Goal: Task Accomplishment & Management: Complete application form

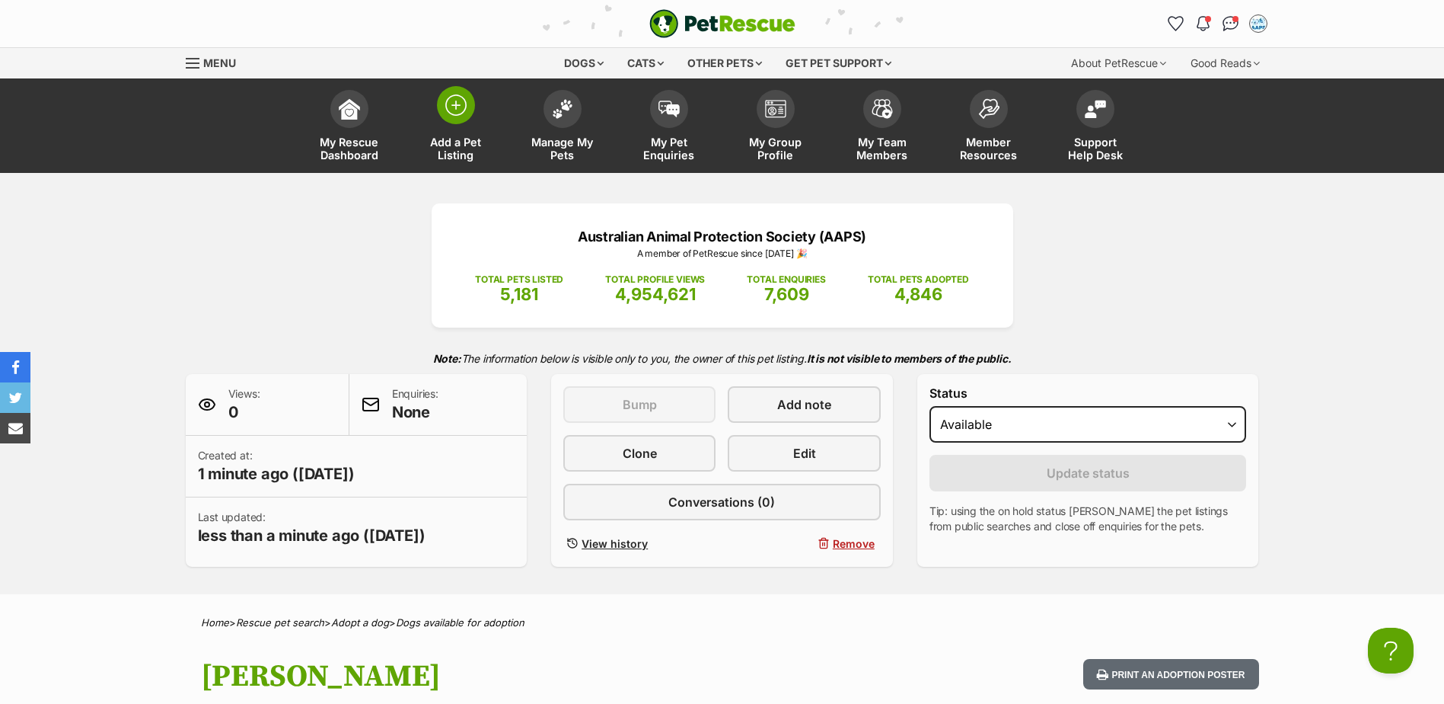
click at [461, 110] on img at bounding box center [455, 104] width 21 height 21
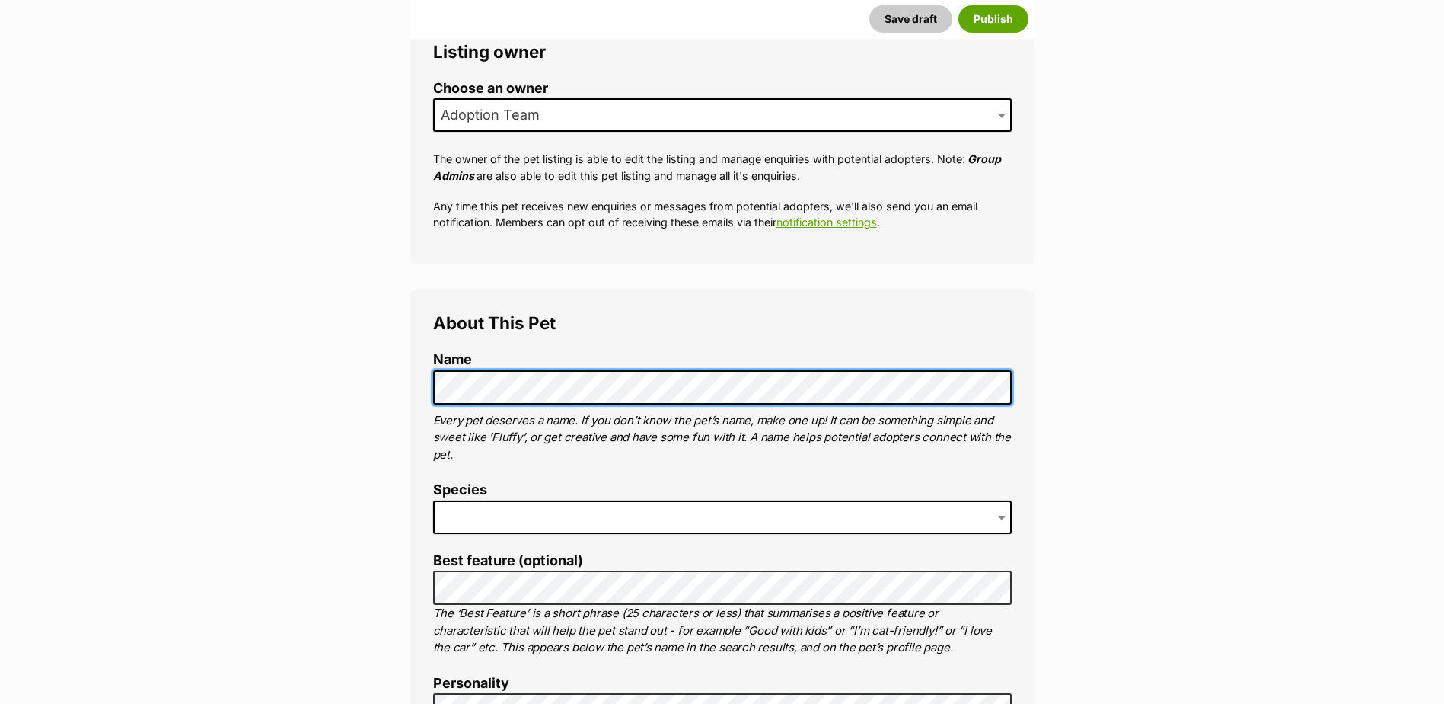
scroll to position [381, 0]
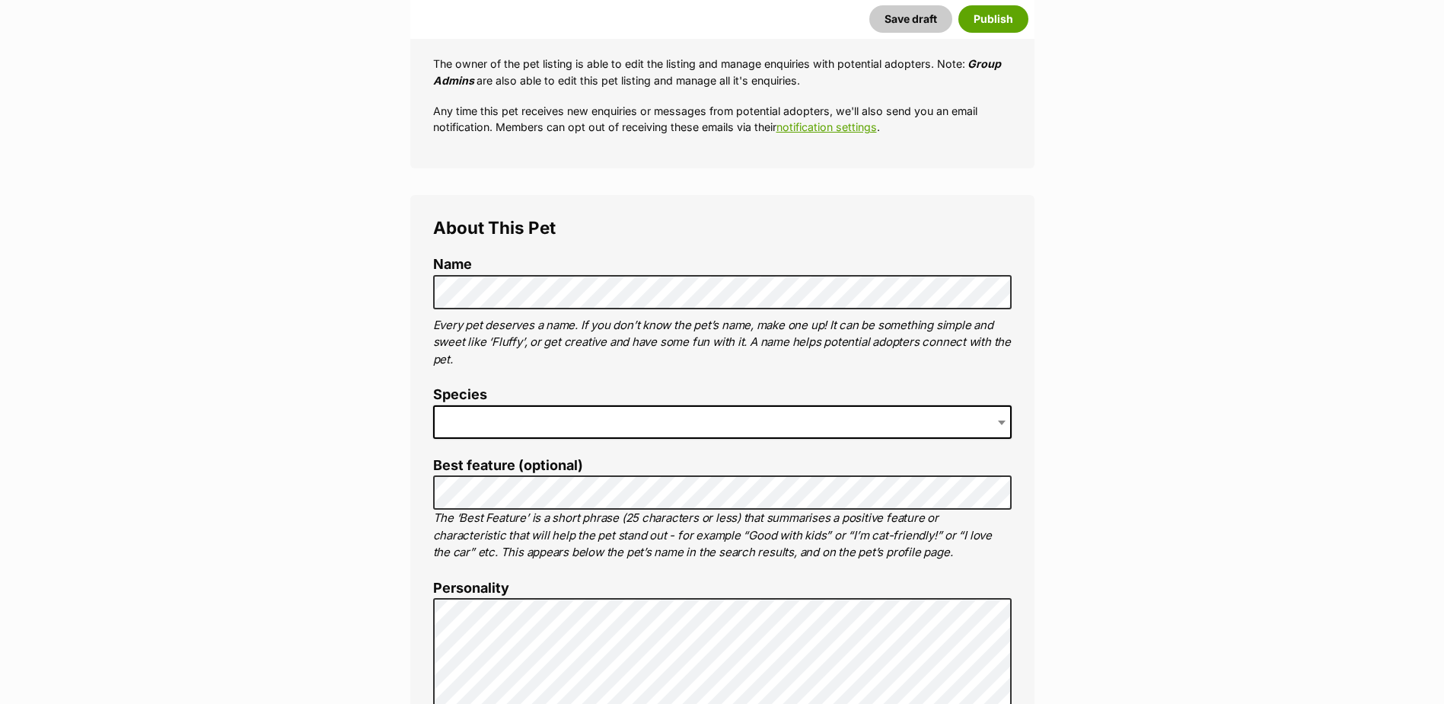
click at [498, 410] on span at bounding box center [722, 422] width 579 height 34
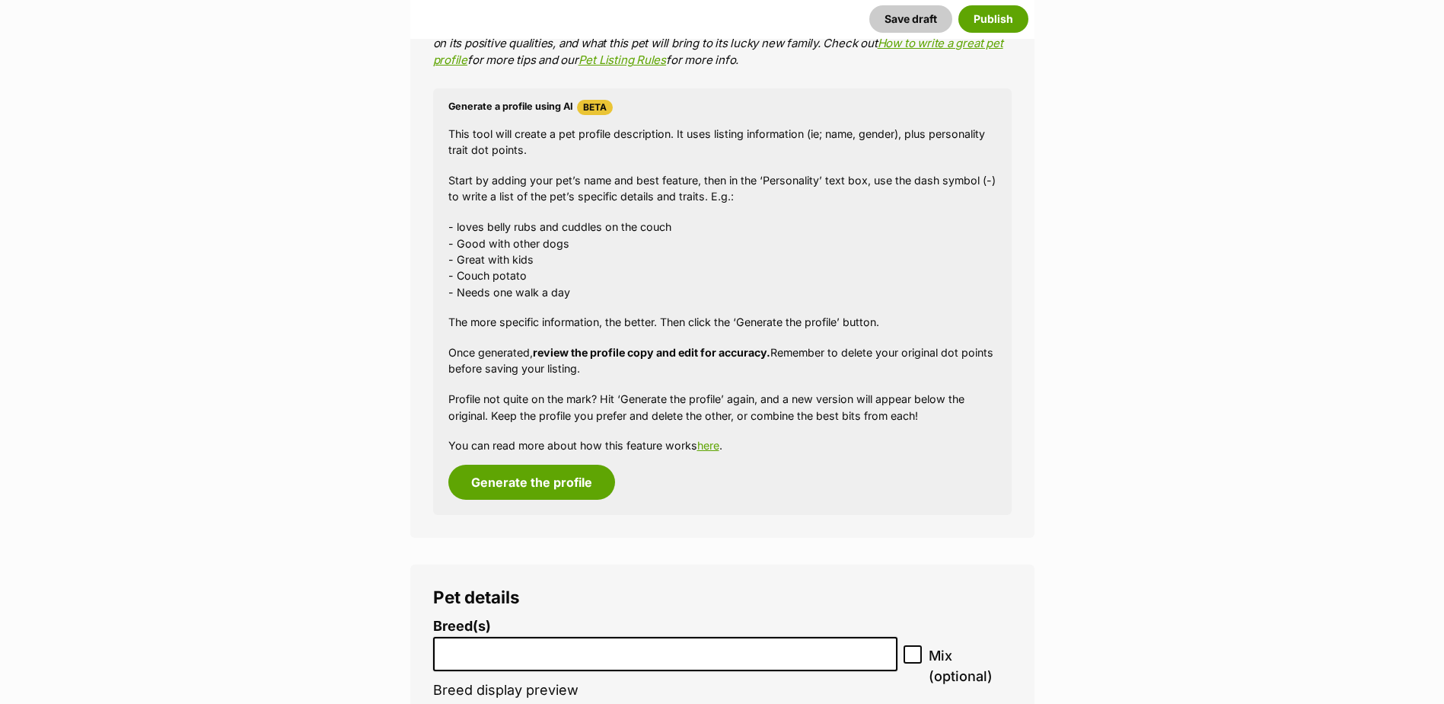
scroll to position [1447, 0]
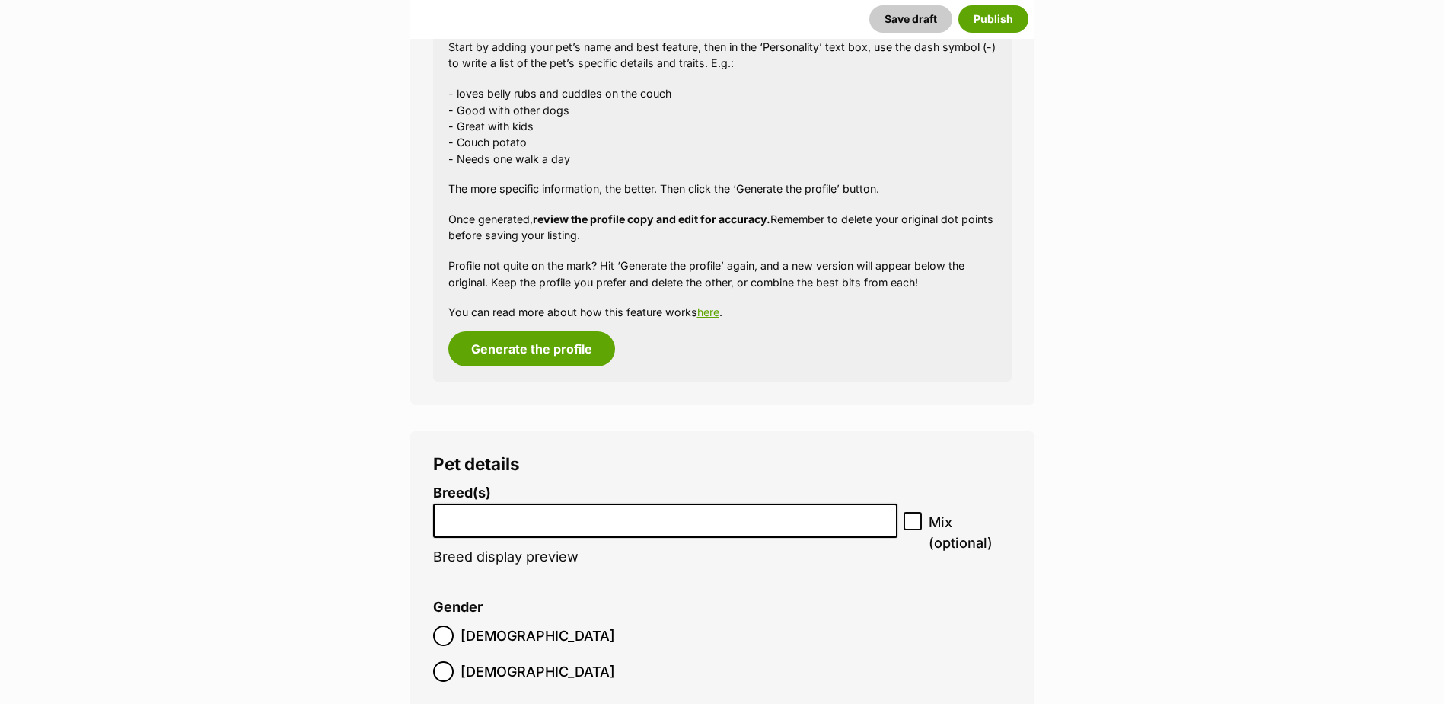
click at [501, 518] on input "search" at bounding box center [666, 517] width 455 height 16
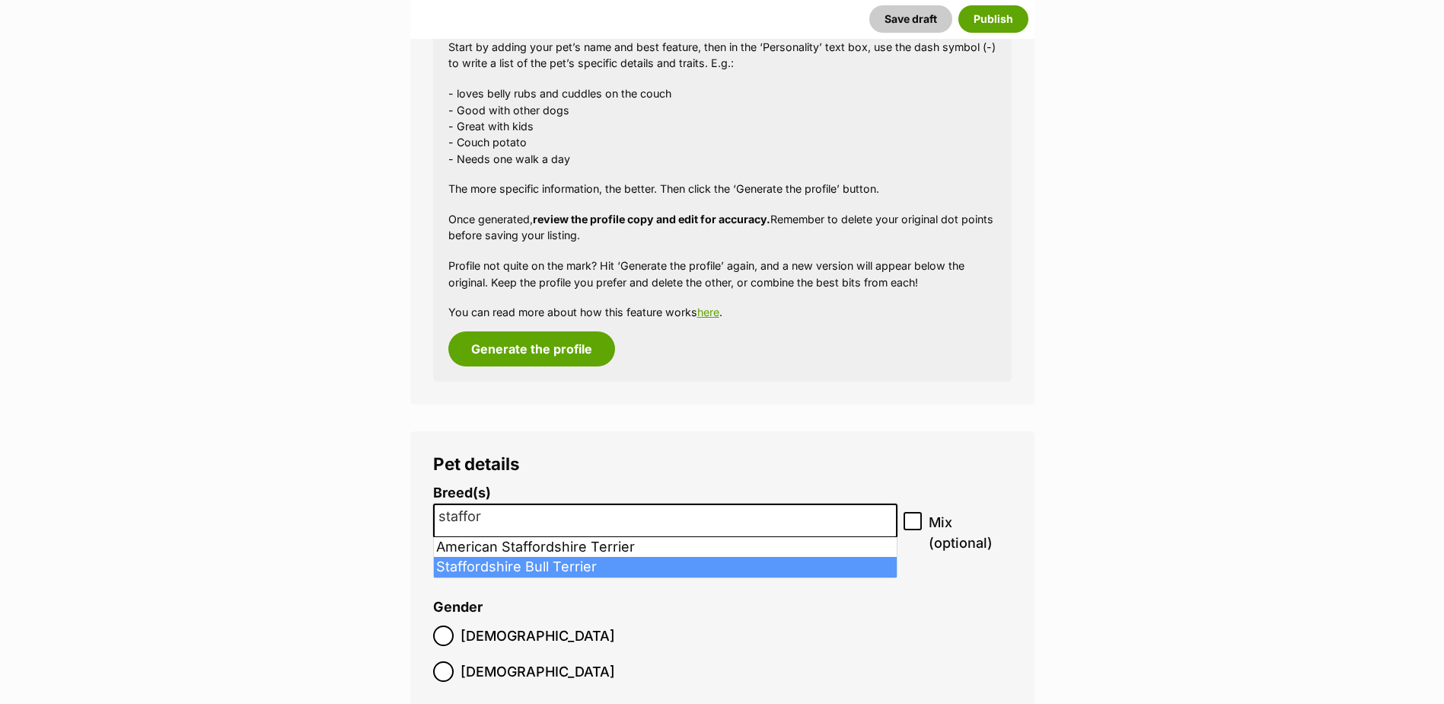
type input "staffor"
select select "198"
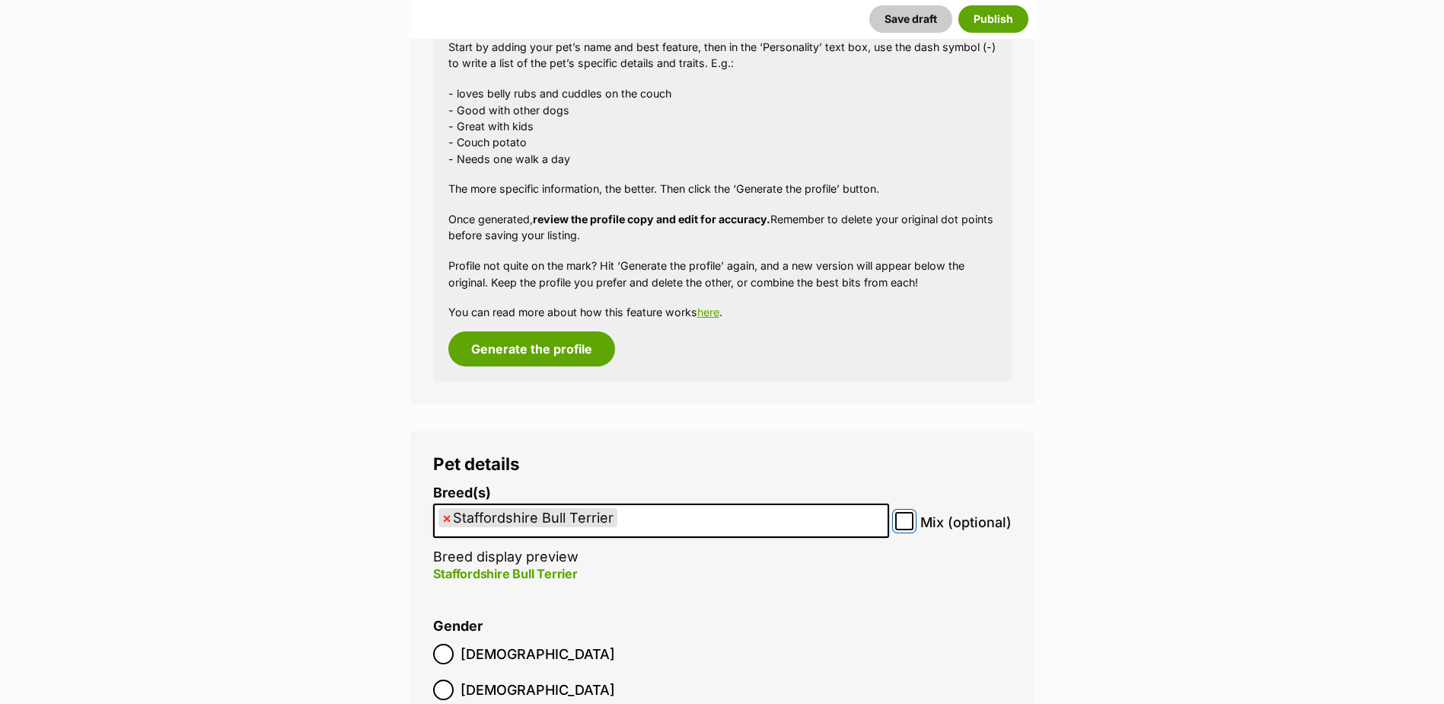
click at [912, 522] on input "Mix (optional)" at bounding box center [904, 521] width 18 height 18
checkbox input "true"
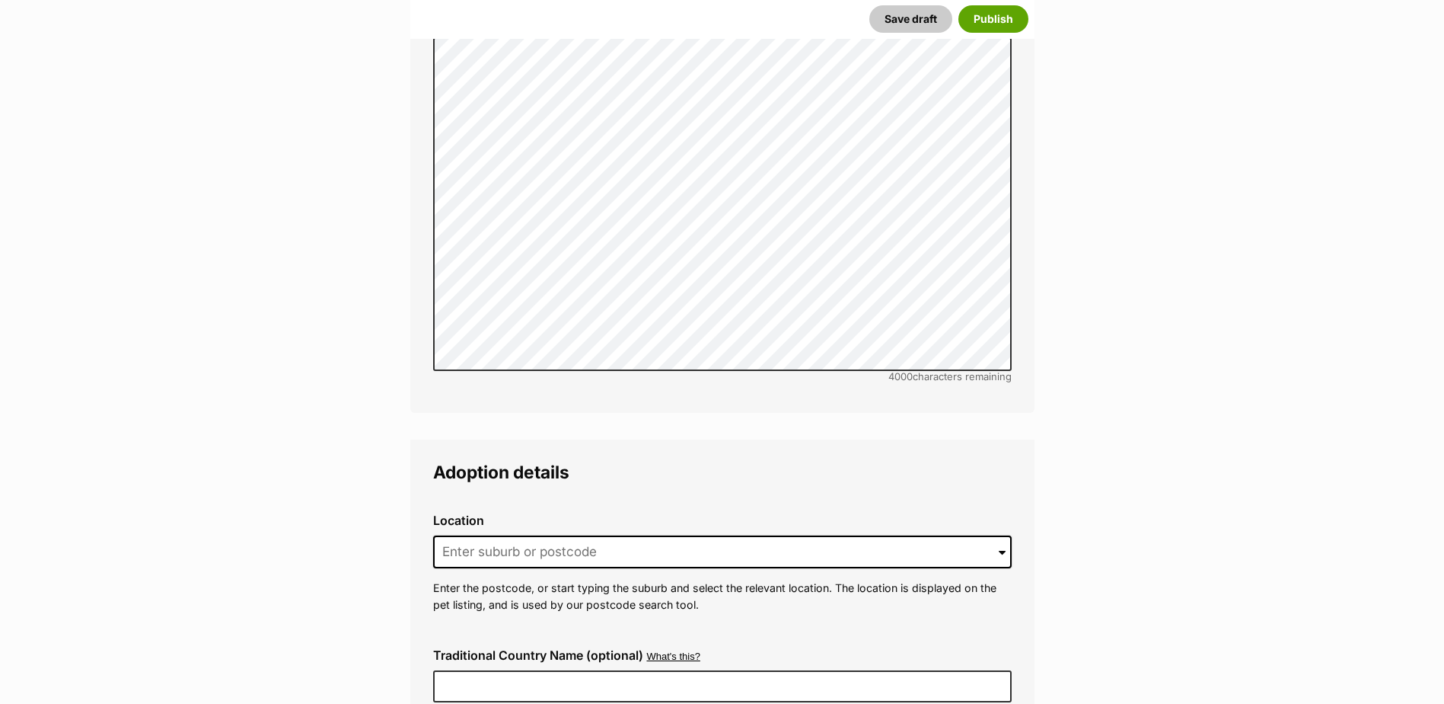
scroll to position [3122, 0]
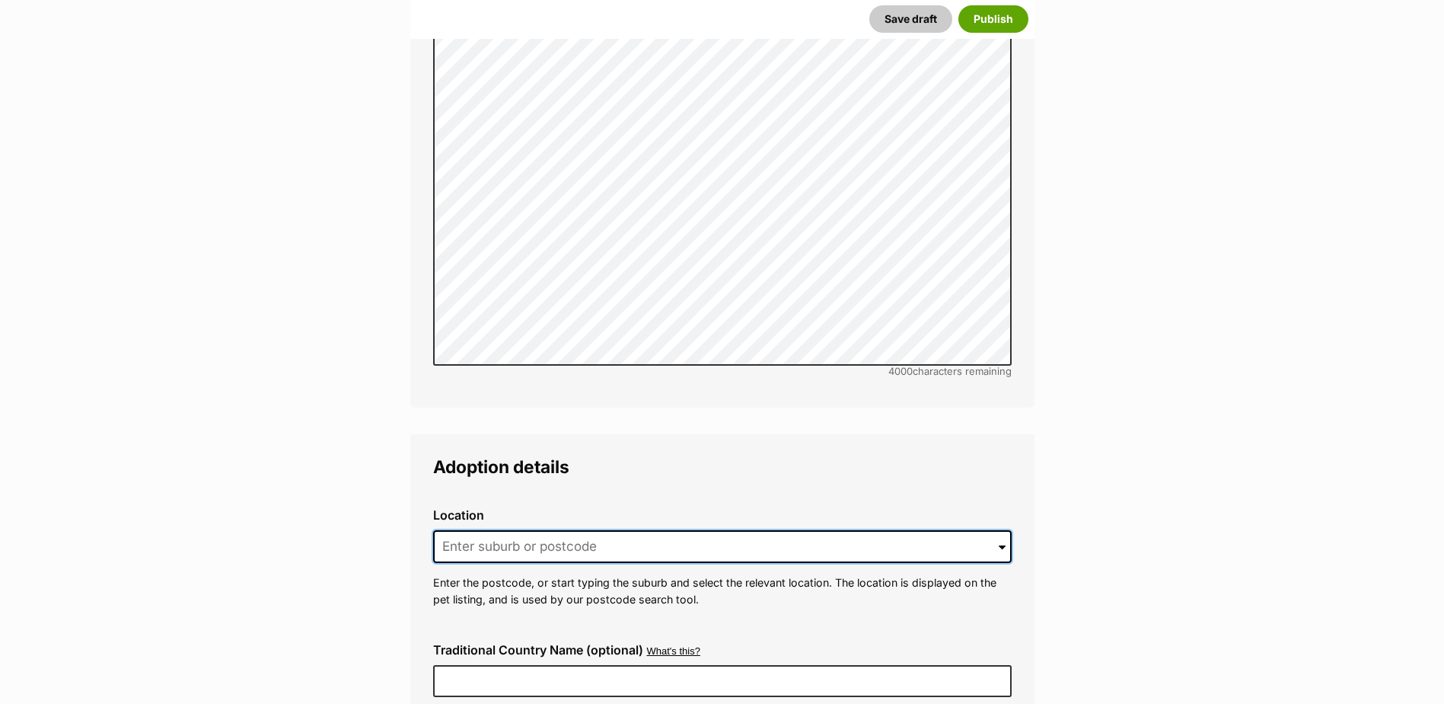
click at [487, 530] on input at bounding box center [722, 547] width 579 height 34
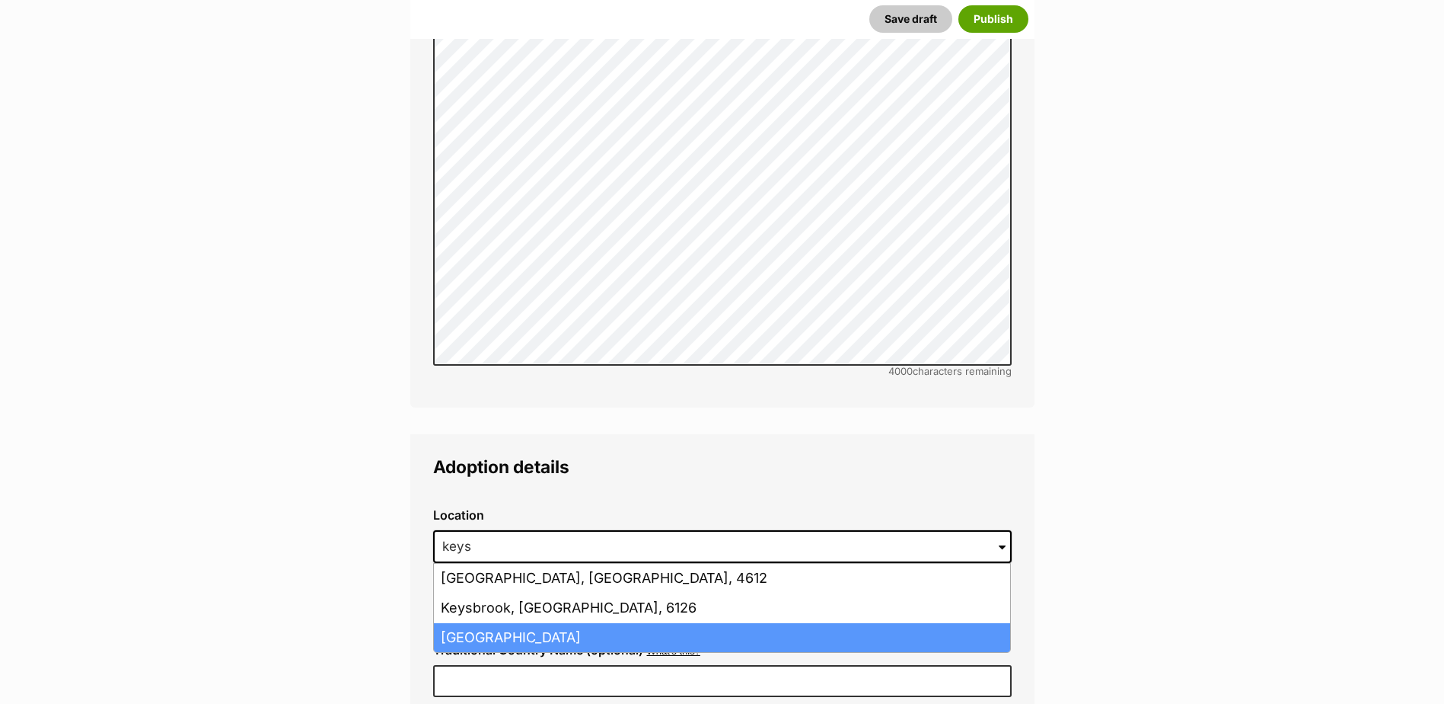
click at [544, 623] on li "Keysborough, Victoria, 3173" at bounding box center [722, 638] width 576 height 30
type input "Keysborough, Victoria, 3173"
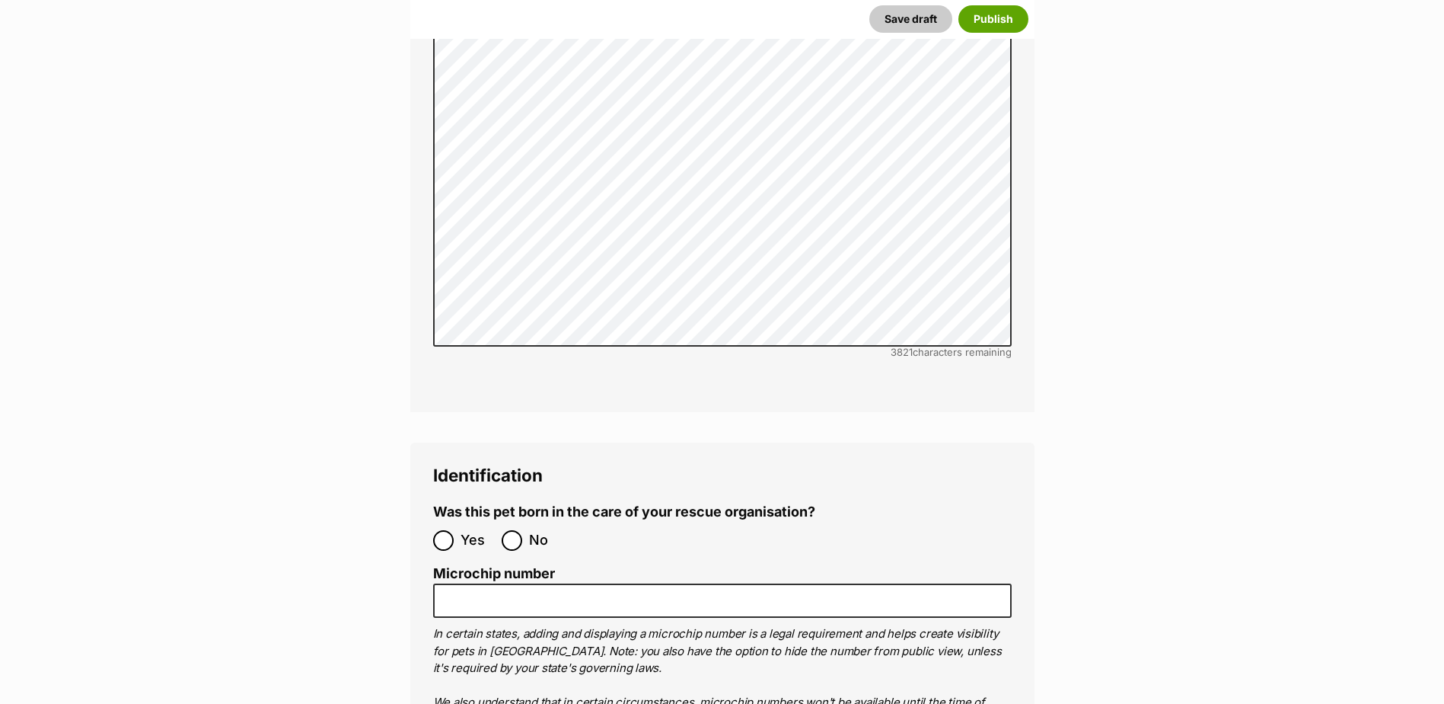
scroll to position [4569, 0]
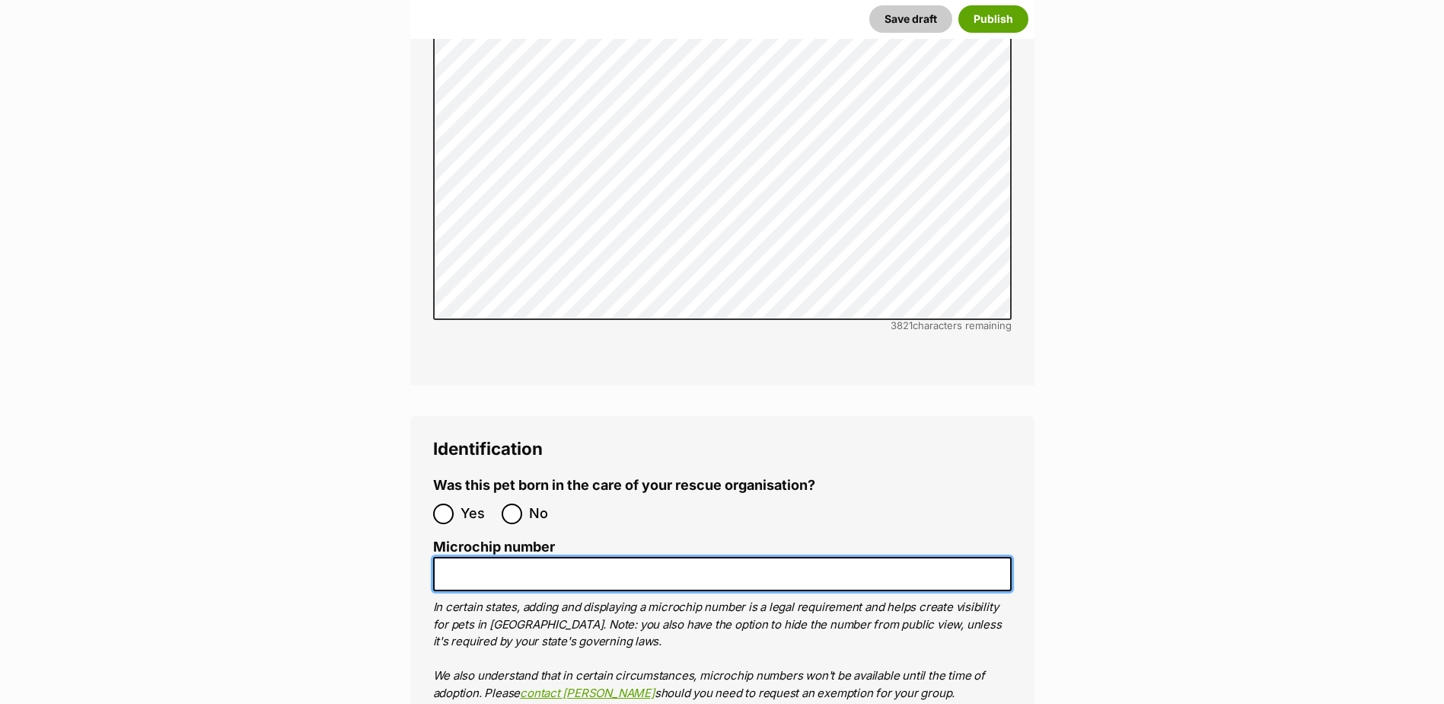
click at [463, 557] on input "Microchip number" at bounding box center [722, 574] width 579 height 34
paste input "956000017235198"
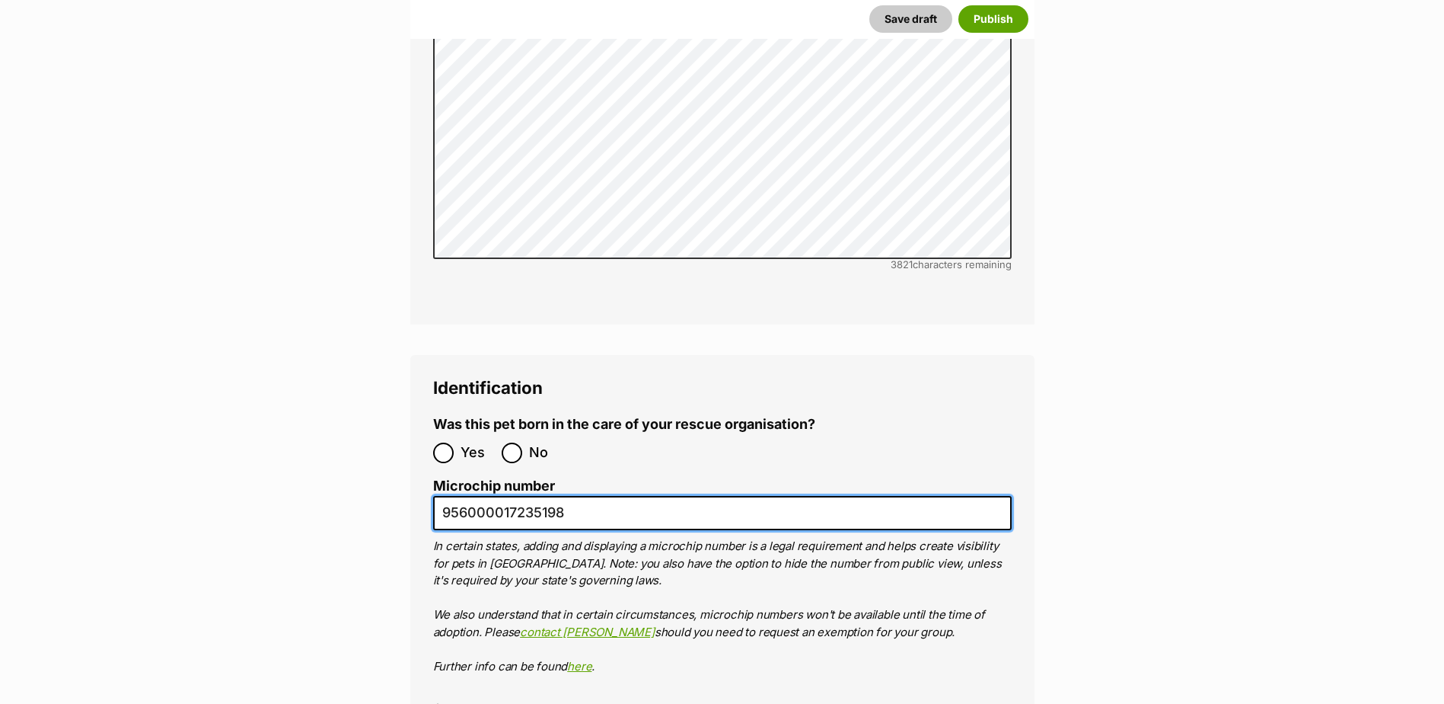
scroll to position [4721, 0]
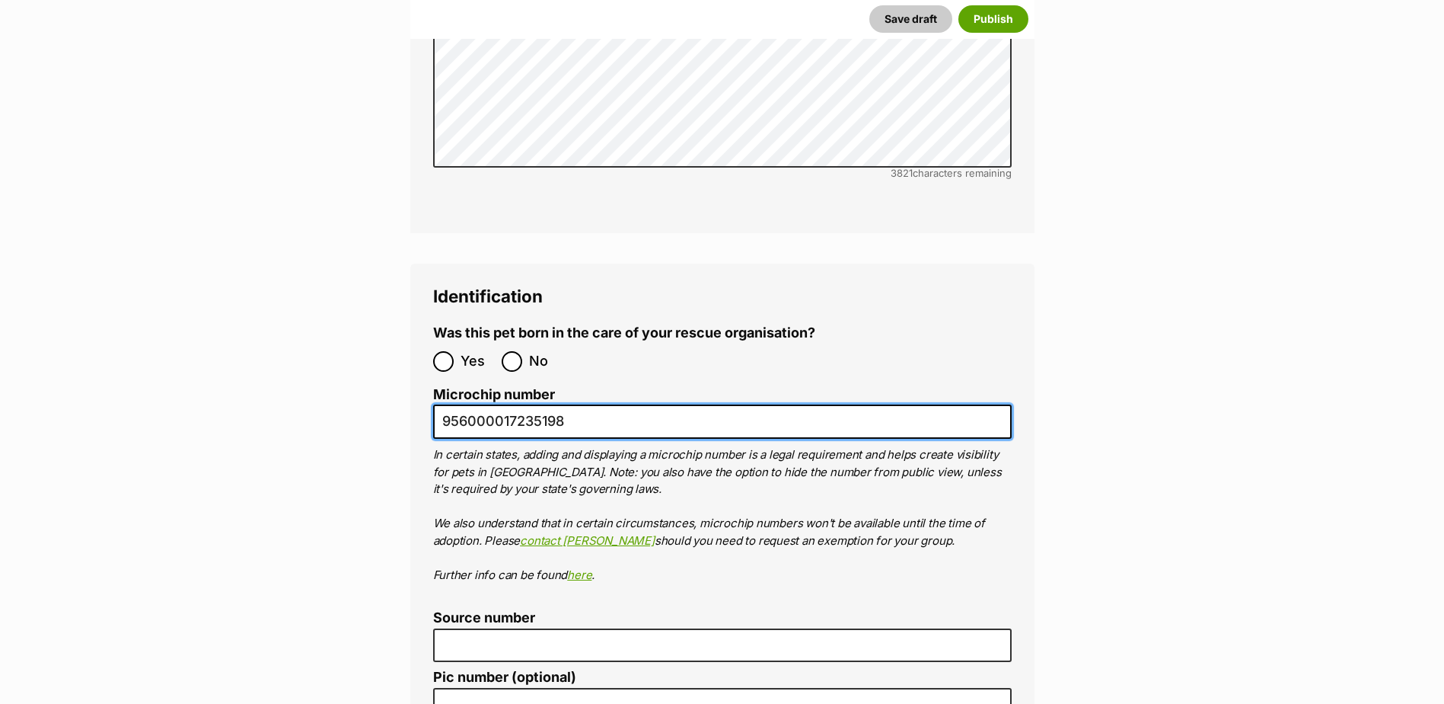
type input "956000017235198"
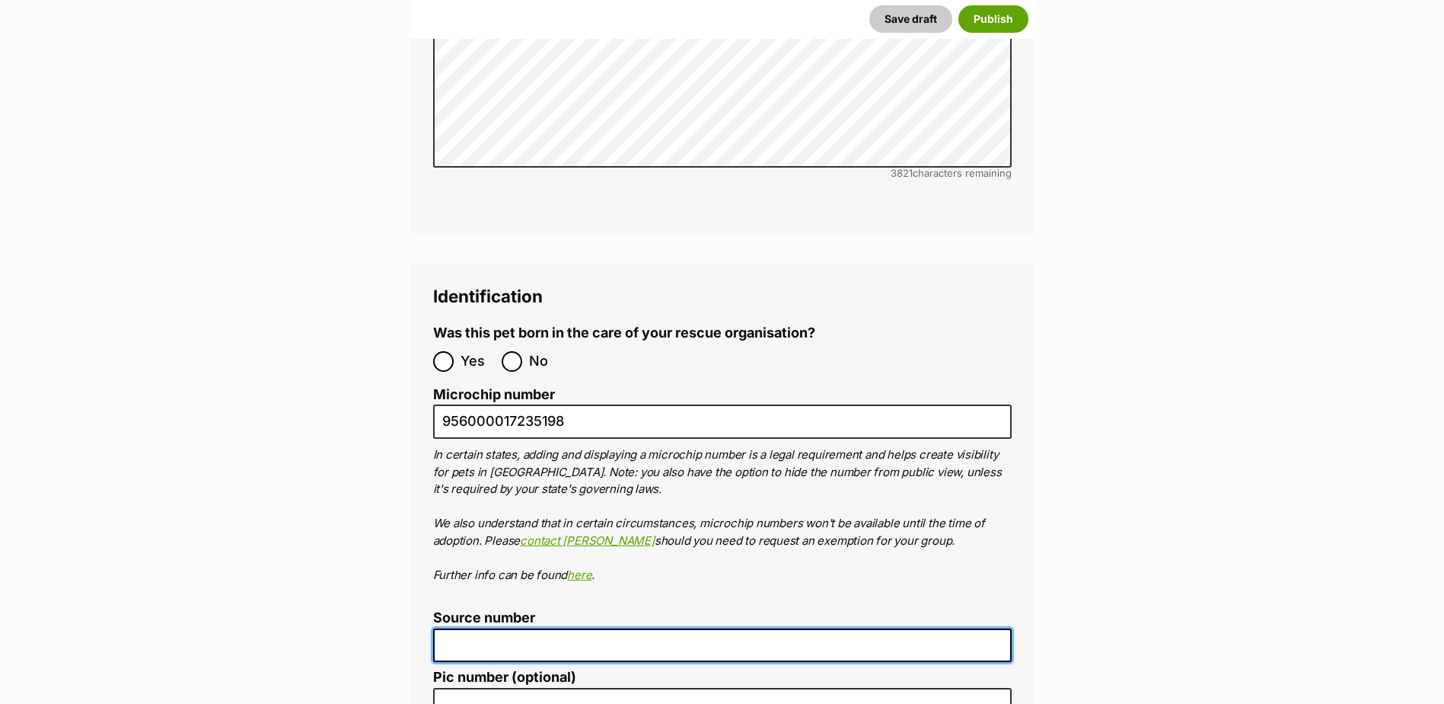
click at [469, 628] on input "Source number" at bounding box center [722, 645] width 579 height 34
paste input "Br100702"
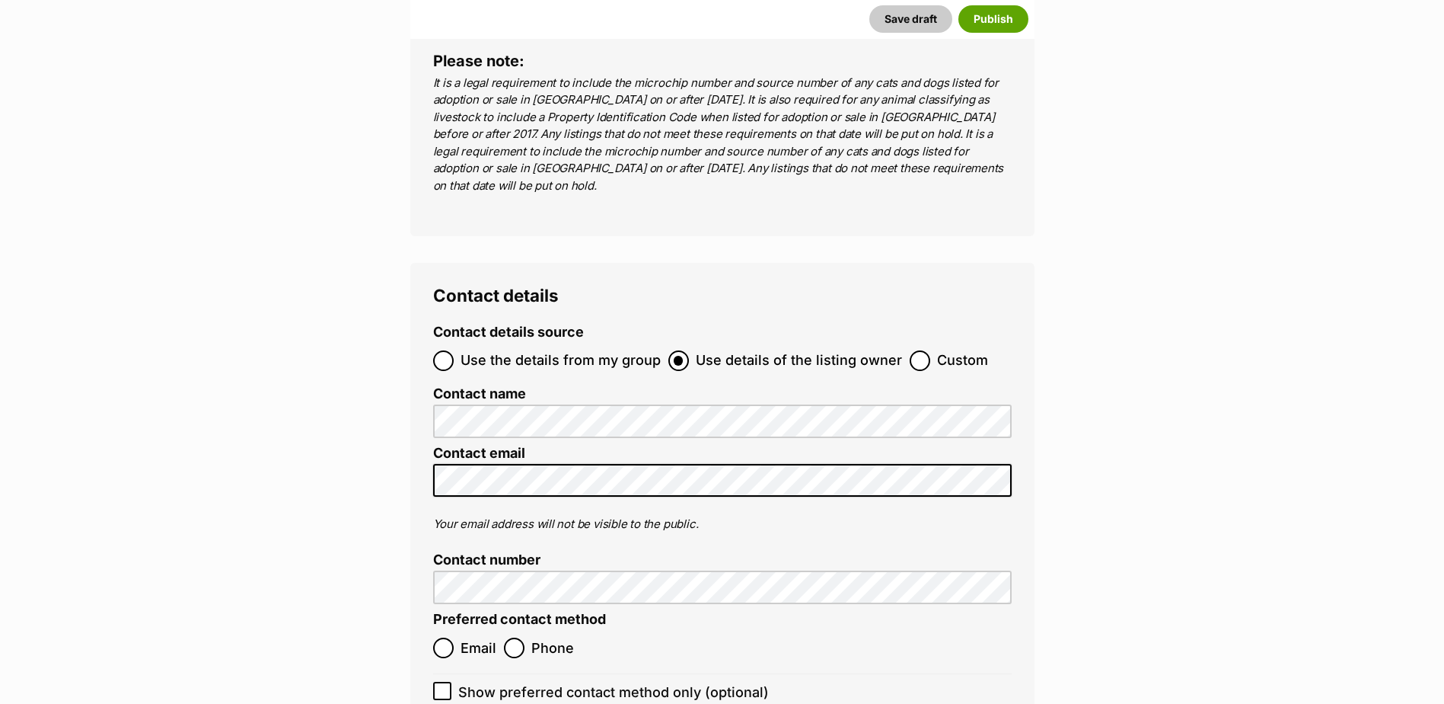
scroll to position [5634, 0]
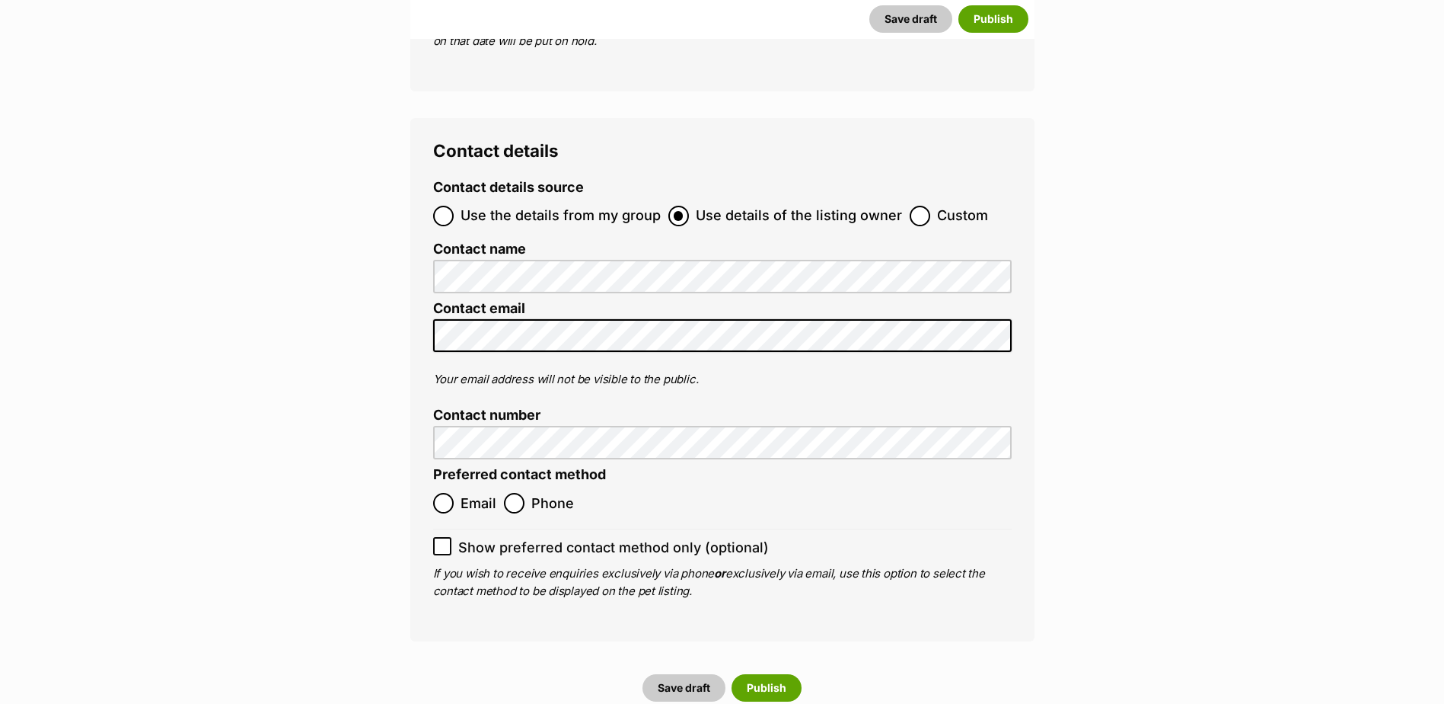
type input "Br100702"
drag, startPoint x: 440, startPoint y: 386, endPoint x: 452, endPoint y: 390, distance: 12.0
click at [441, 493] on input "Email" at bounding box center [443, 503] width 21 height 21
radio input "true"
click at [768, 674] on button "Publish" at bounding box center [767, 687] width 70 height 27
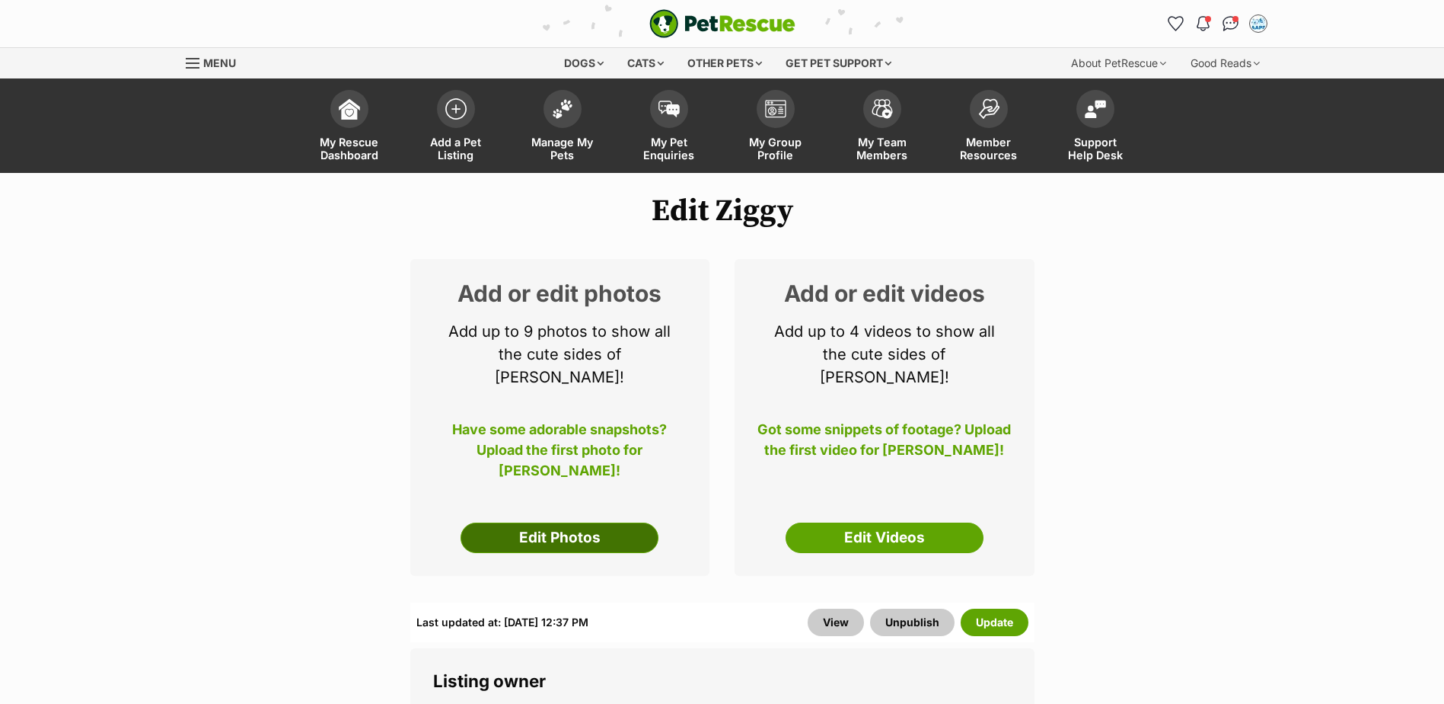
click at [579, 522] on link "Edit Photos" at bounding box center [560, 537] width 198 height 30
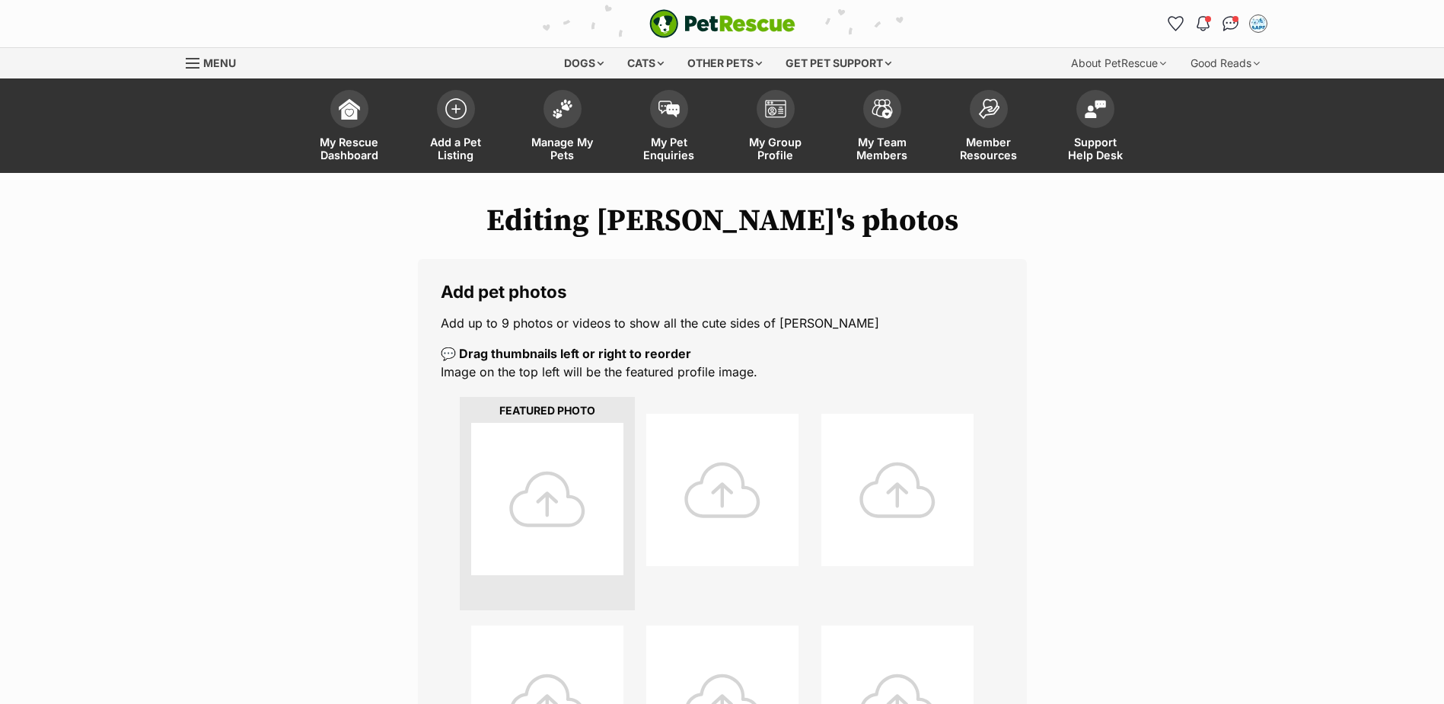
click div
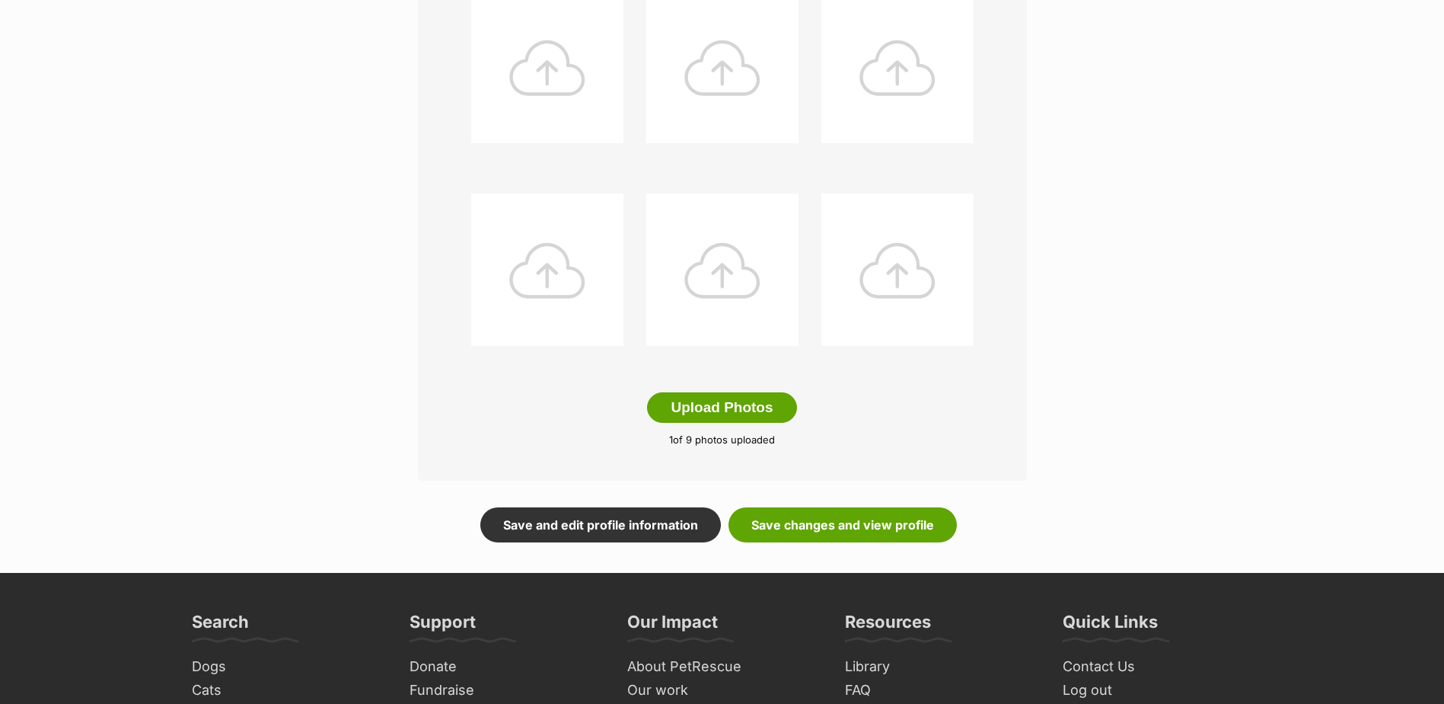
scroll to position [761, 0]
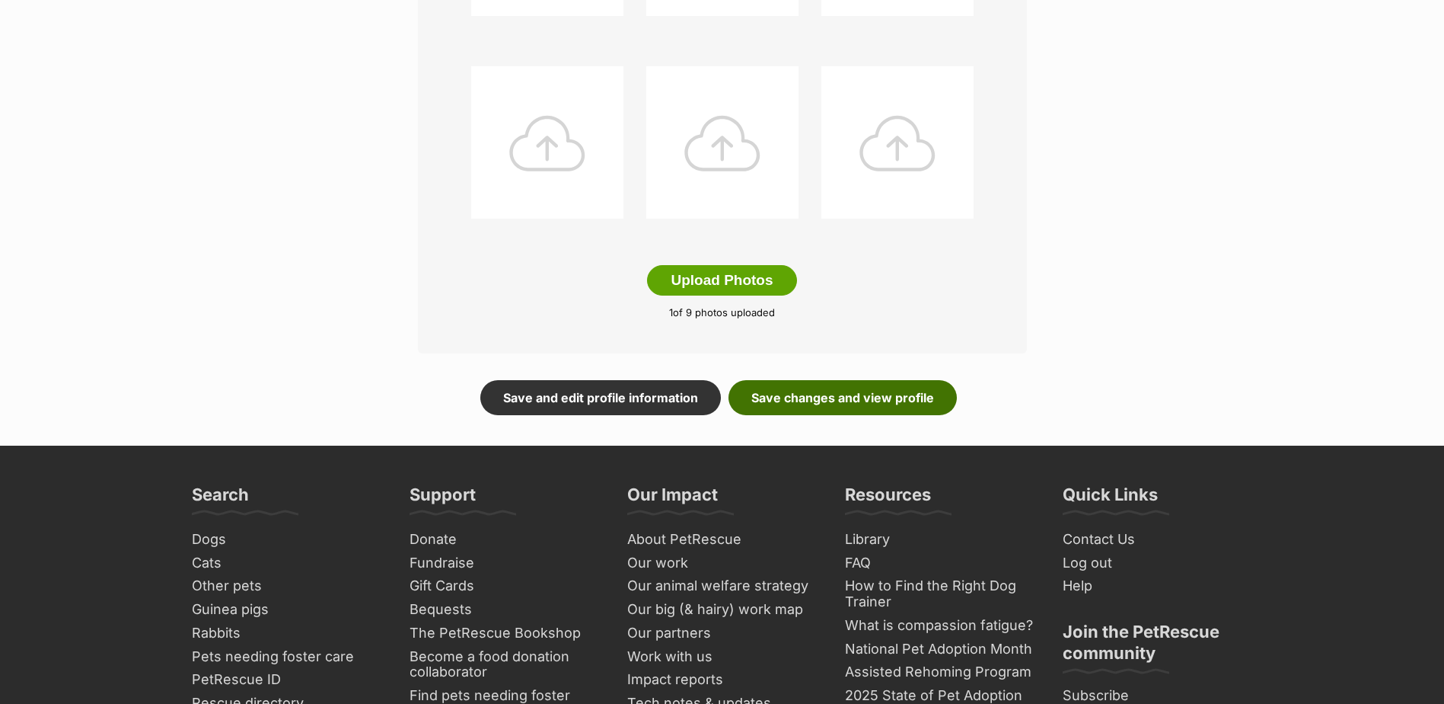
click link "Save changes and view profile"
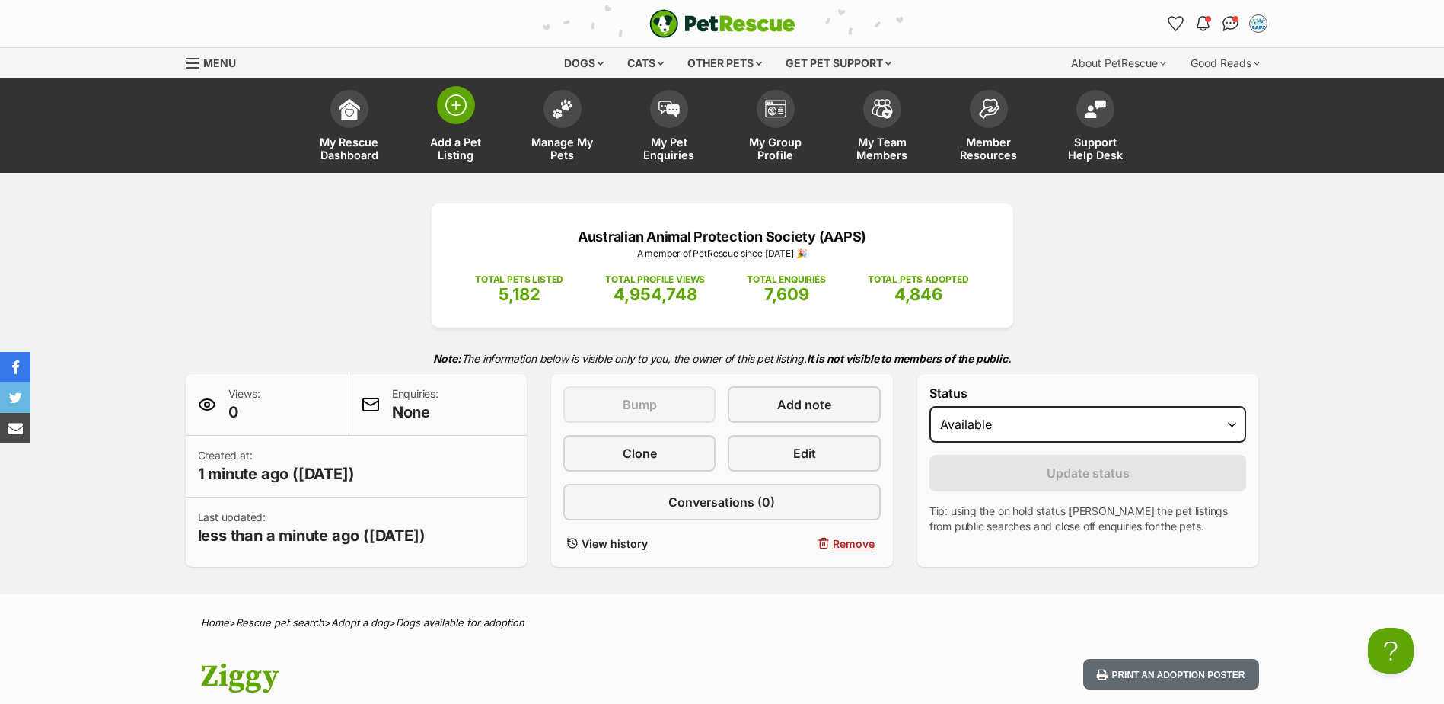
click at [453, 113] on img at bounding box center [455, 104] width 21 height 21
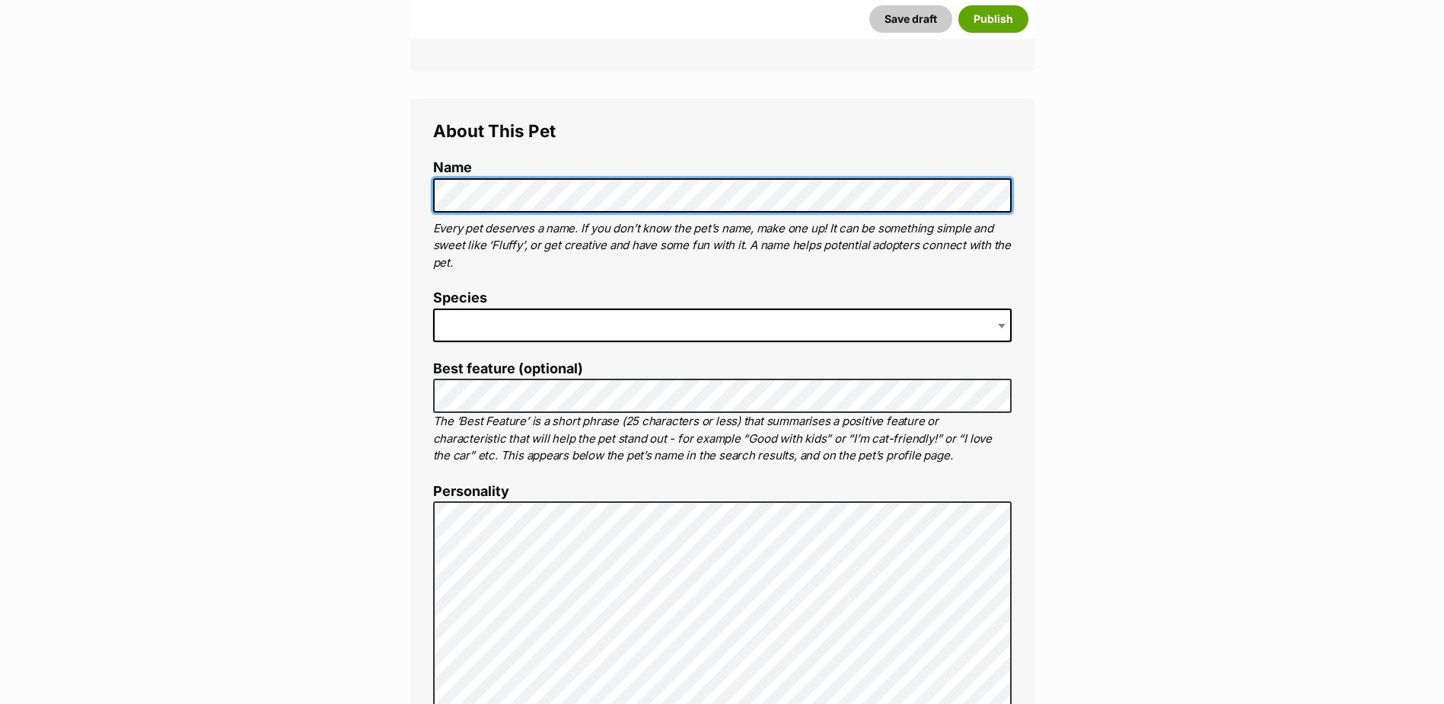
scroll to position [533, 0]
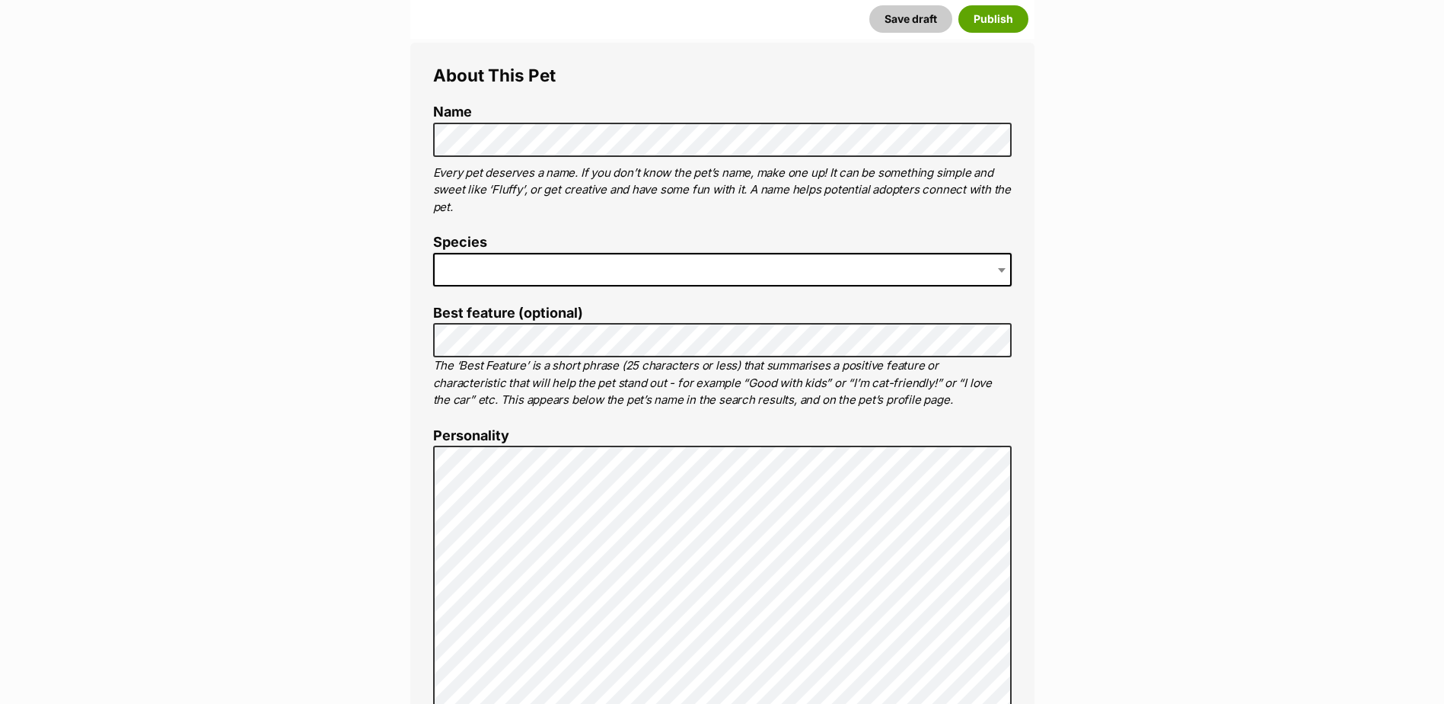
drag, startPoint x: 544, startPoint y: 266, endPoint x: 701, endPoint y: 282, distance: 157.6
click at [545, 266] on span at bounding box center [722, 270] width 579 height 34
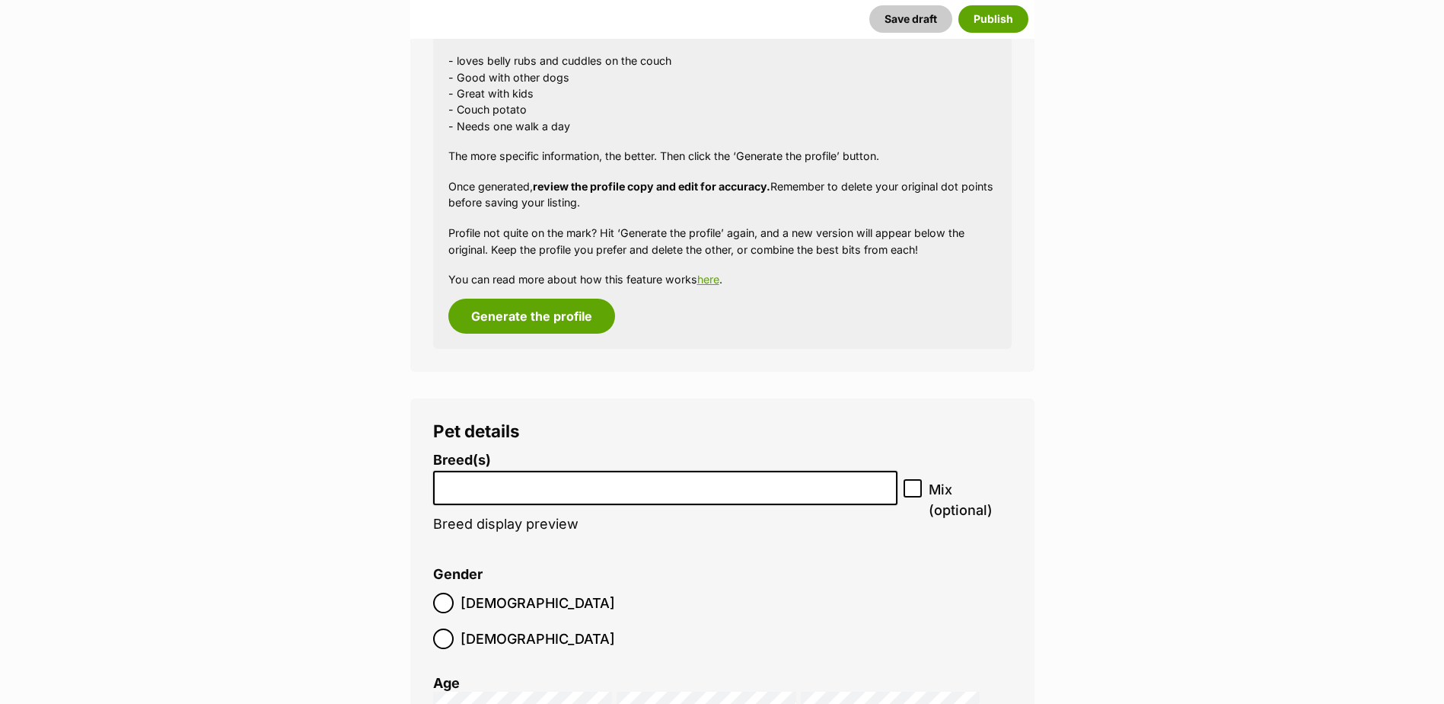
scroll to position [1589, 0]
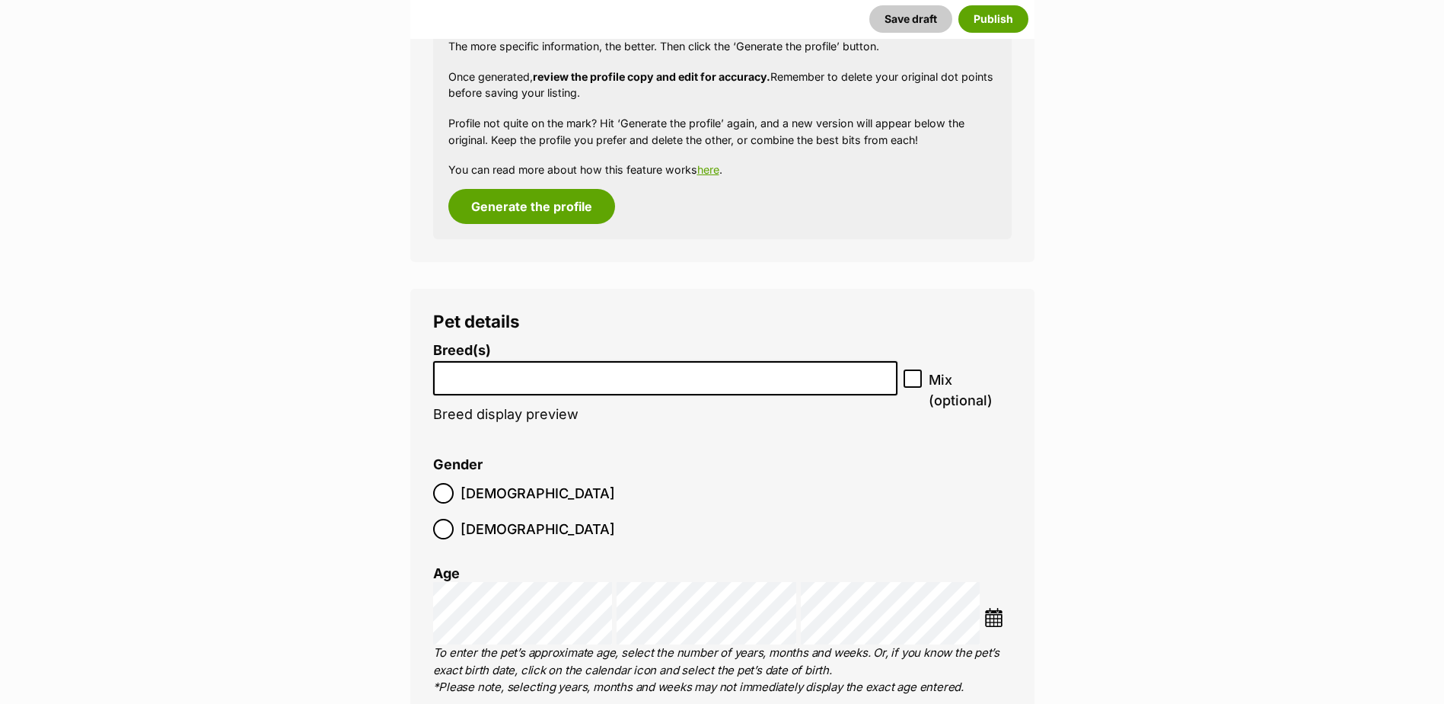
click at [483, 388] on li at bounding box center [666, 377] width 455 height 31
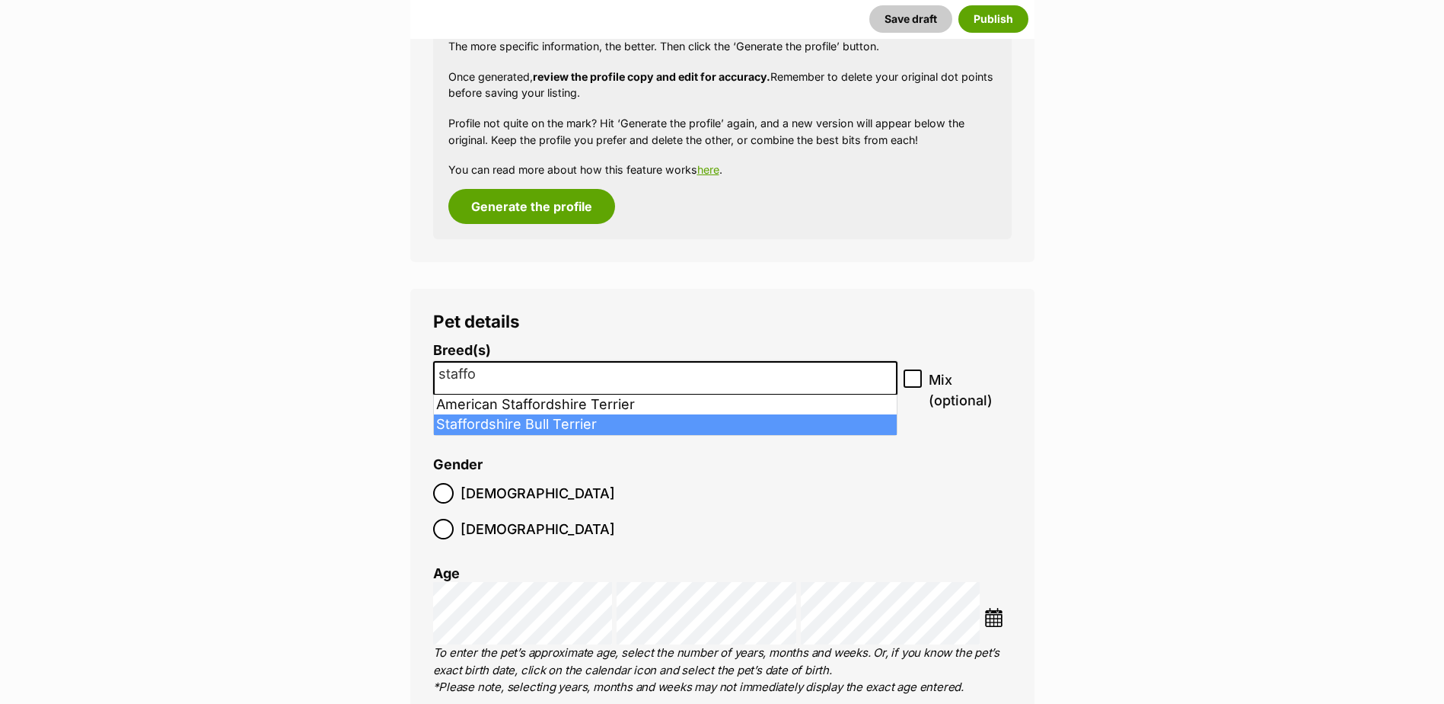
type input "staffo"
select select "198"
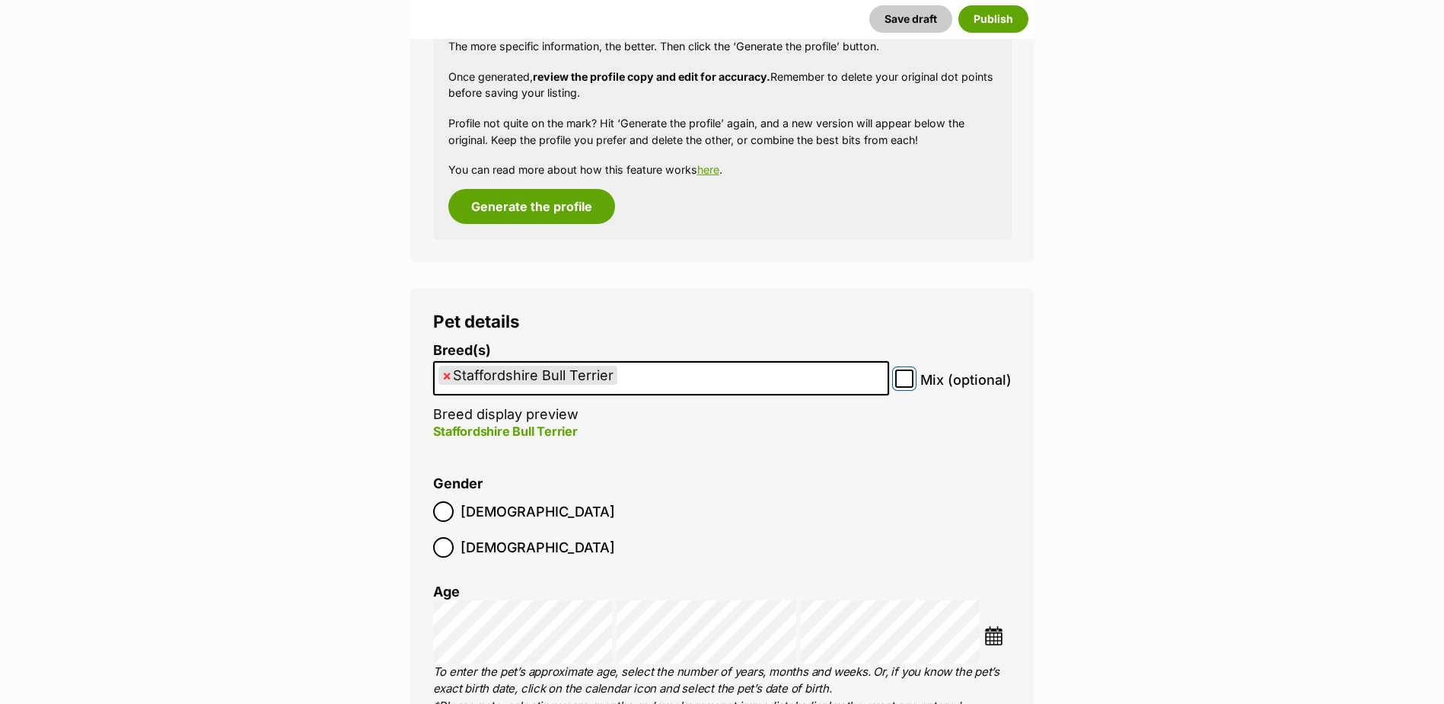
click at [907, 372] on input "Mix (optional)" at bounding box center [904, 378] width 18 height 18
checkbox input "true"
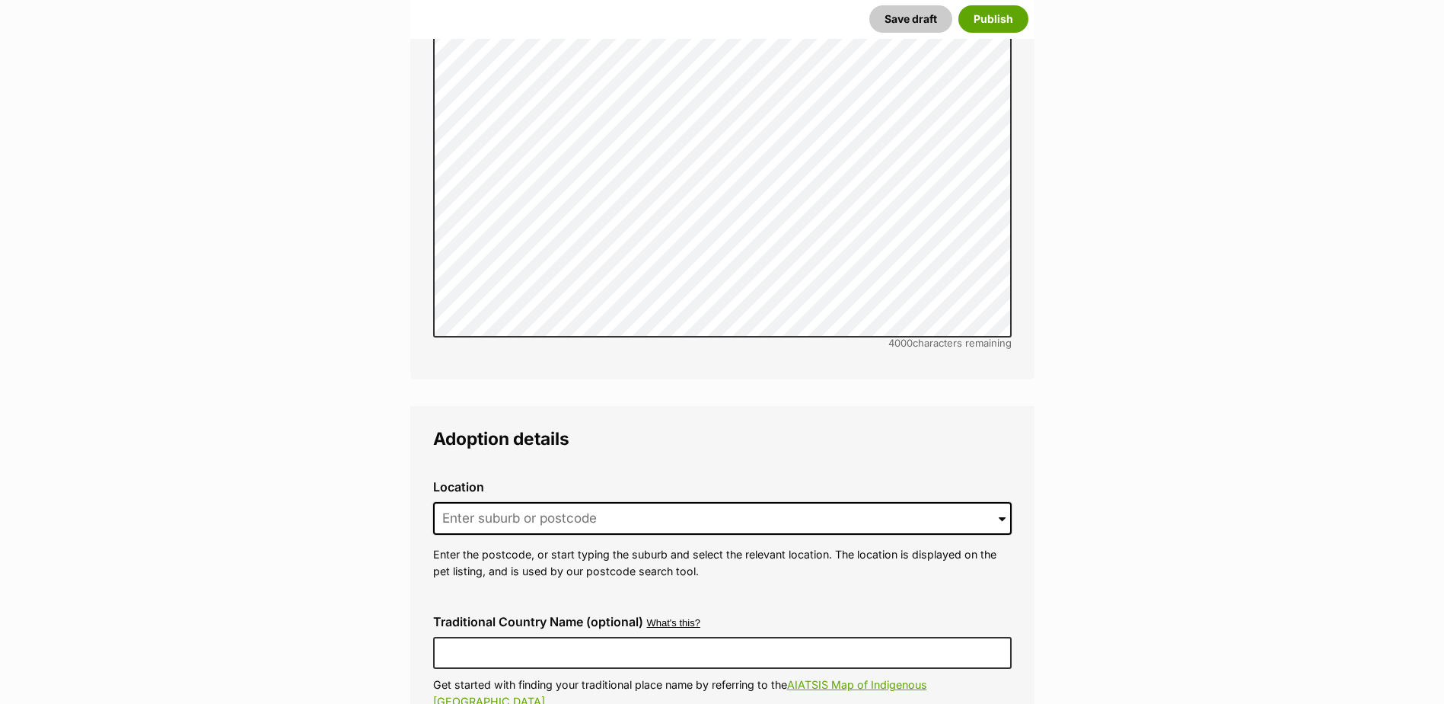
scroll to position [3264, 0]
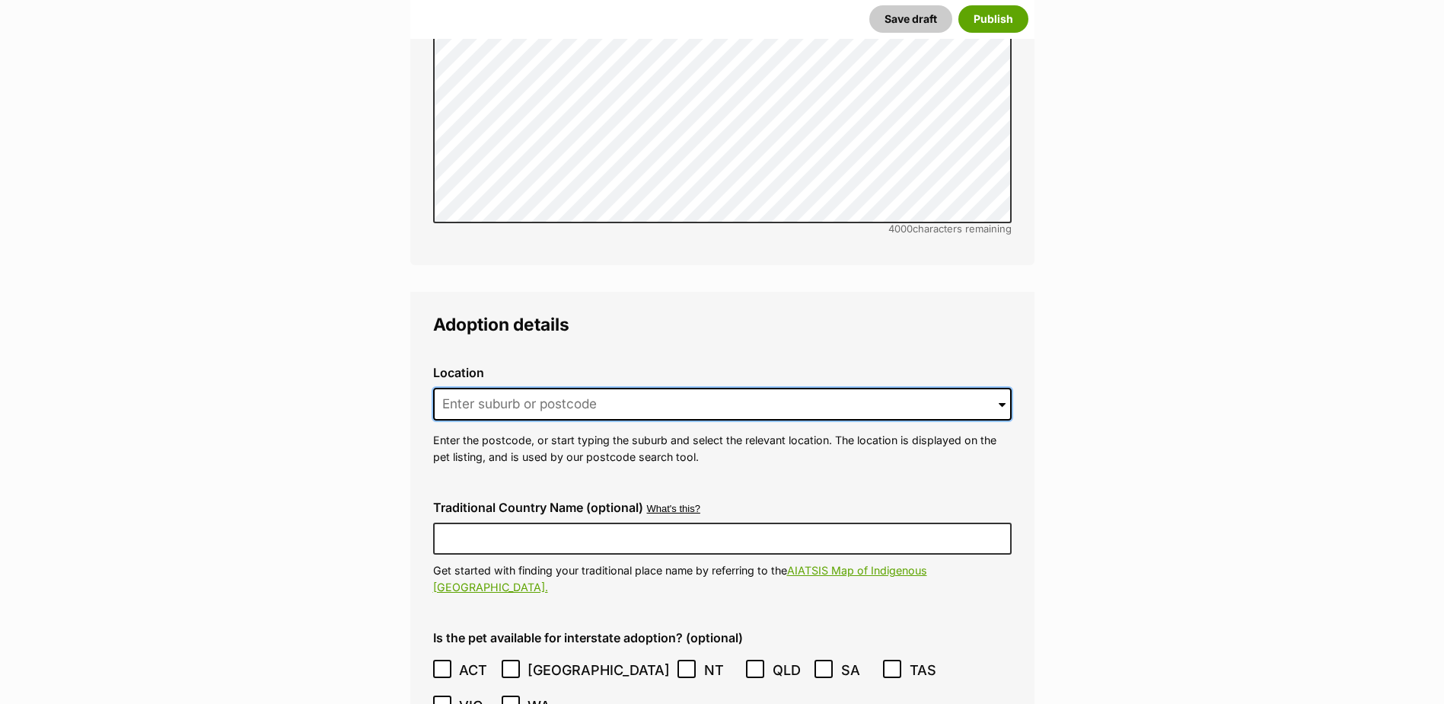
click at [470, 388] on input at bounding box center [722, 405] width 579 height 34
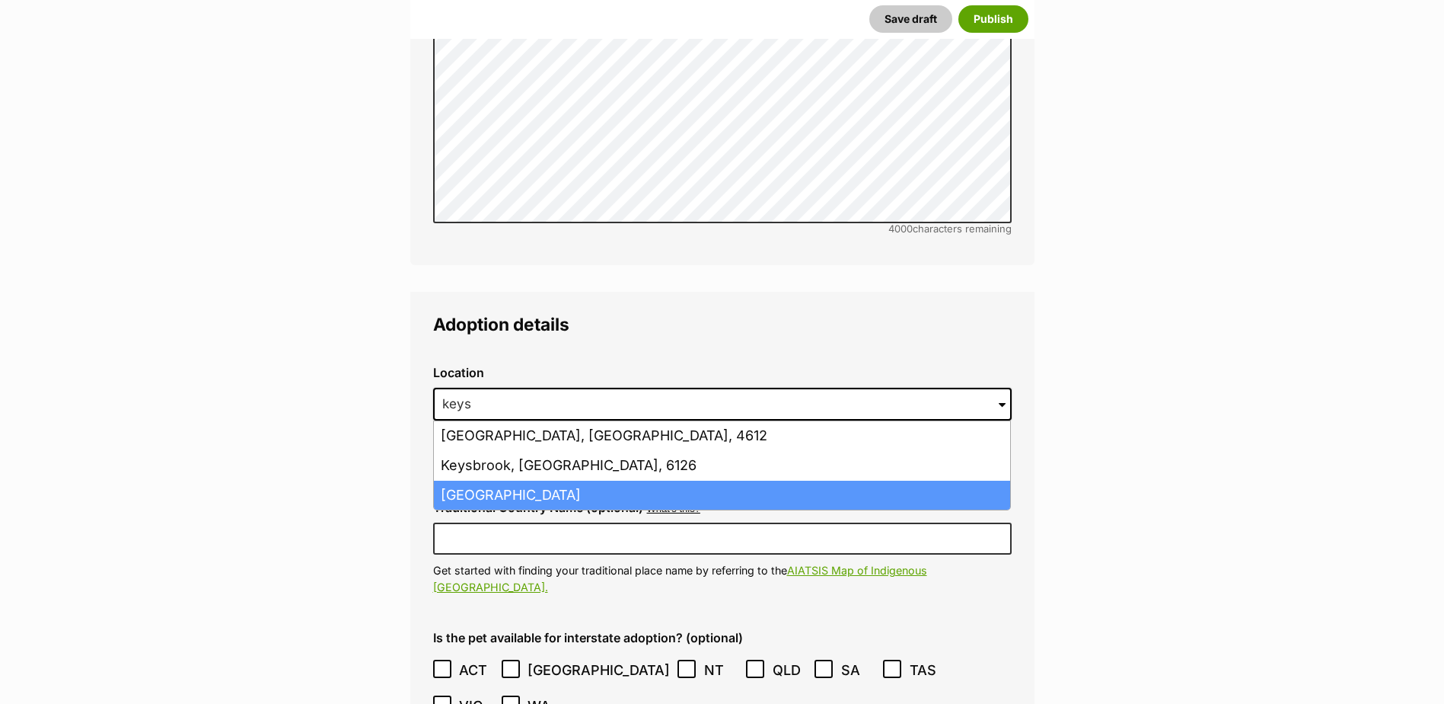
click at [513, 480] on li "Keysborough, Victoria, 3173" at bounding box center [722, 495] width 576 height 30
type input "Keysborough, Victoria, 3173"
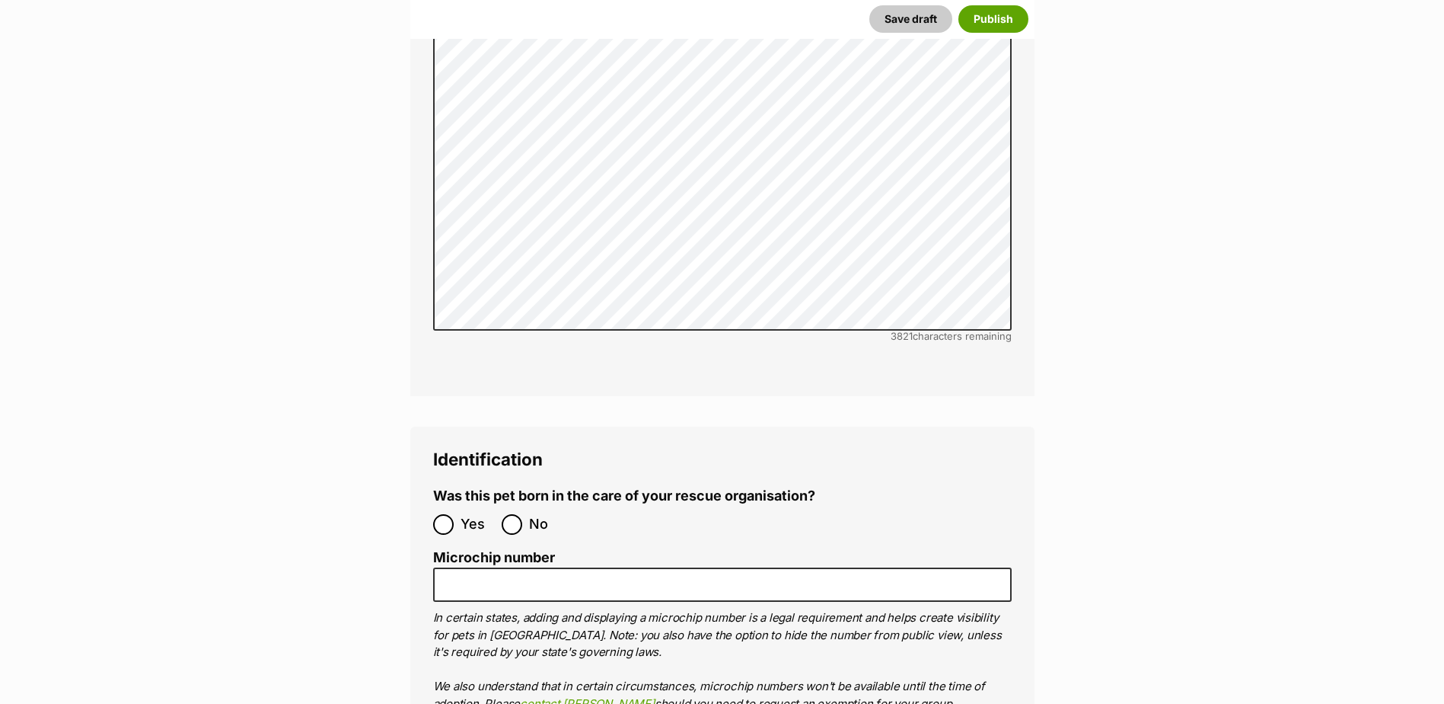
scroll to position [4559, 0]
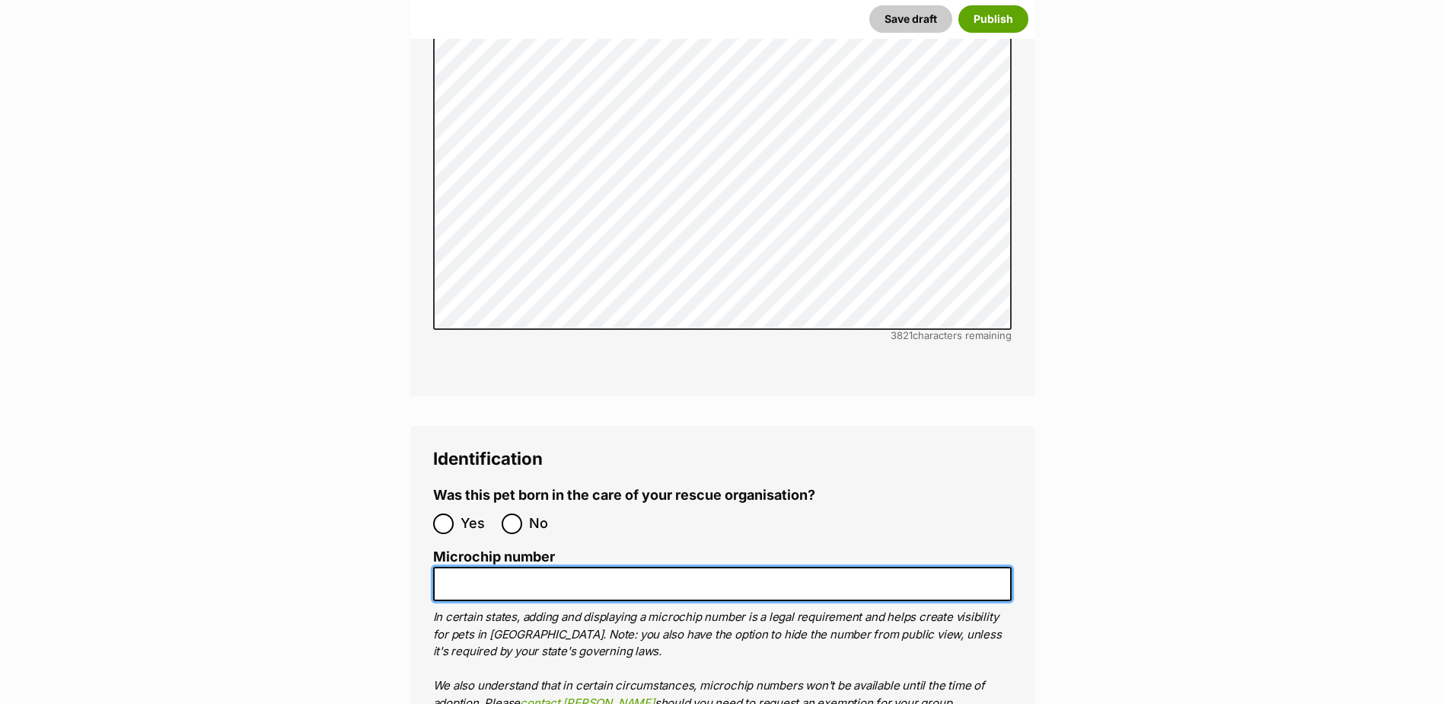
click at [462, 566] on input "Microchip number" at bounding box center [722, 583] width 579 height 34
paste input "956000017232040"
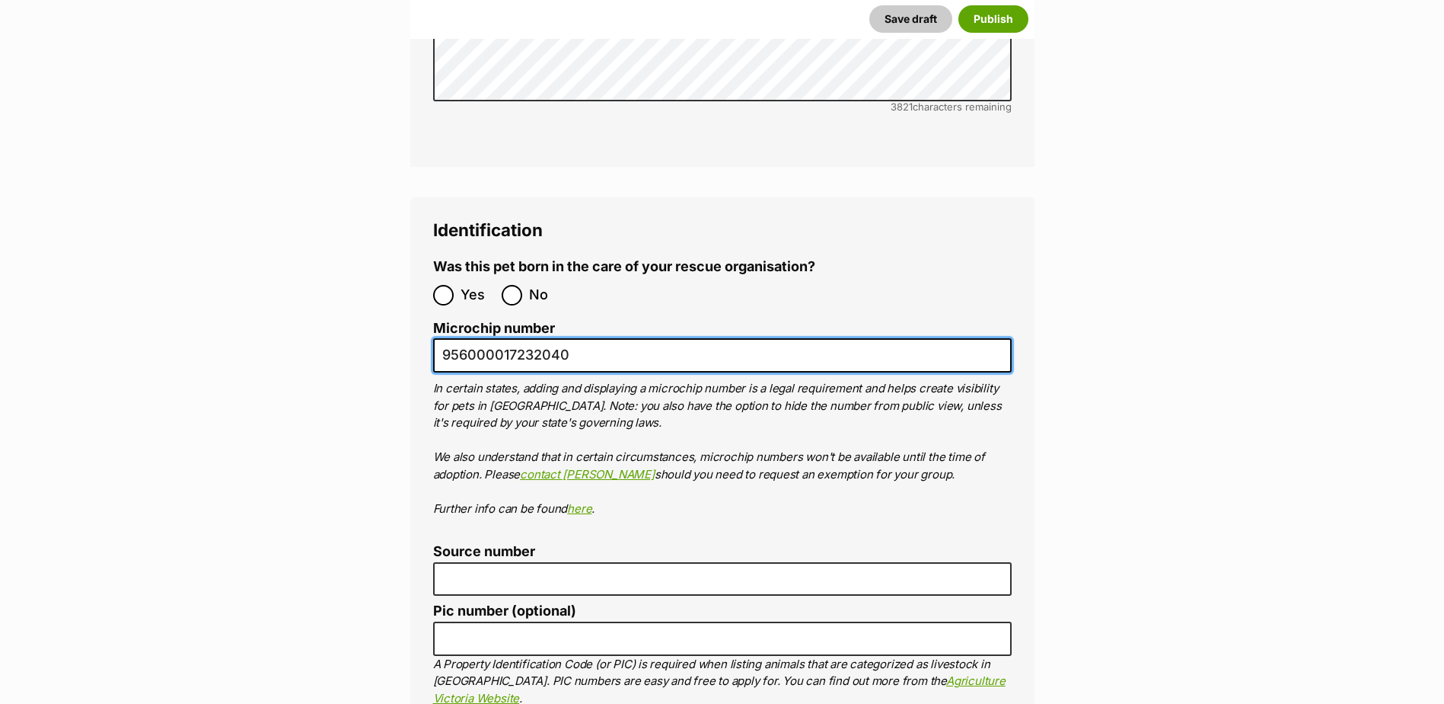
type input "956000017232040"
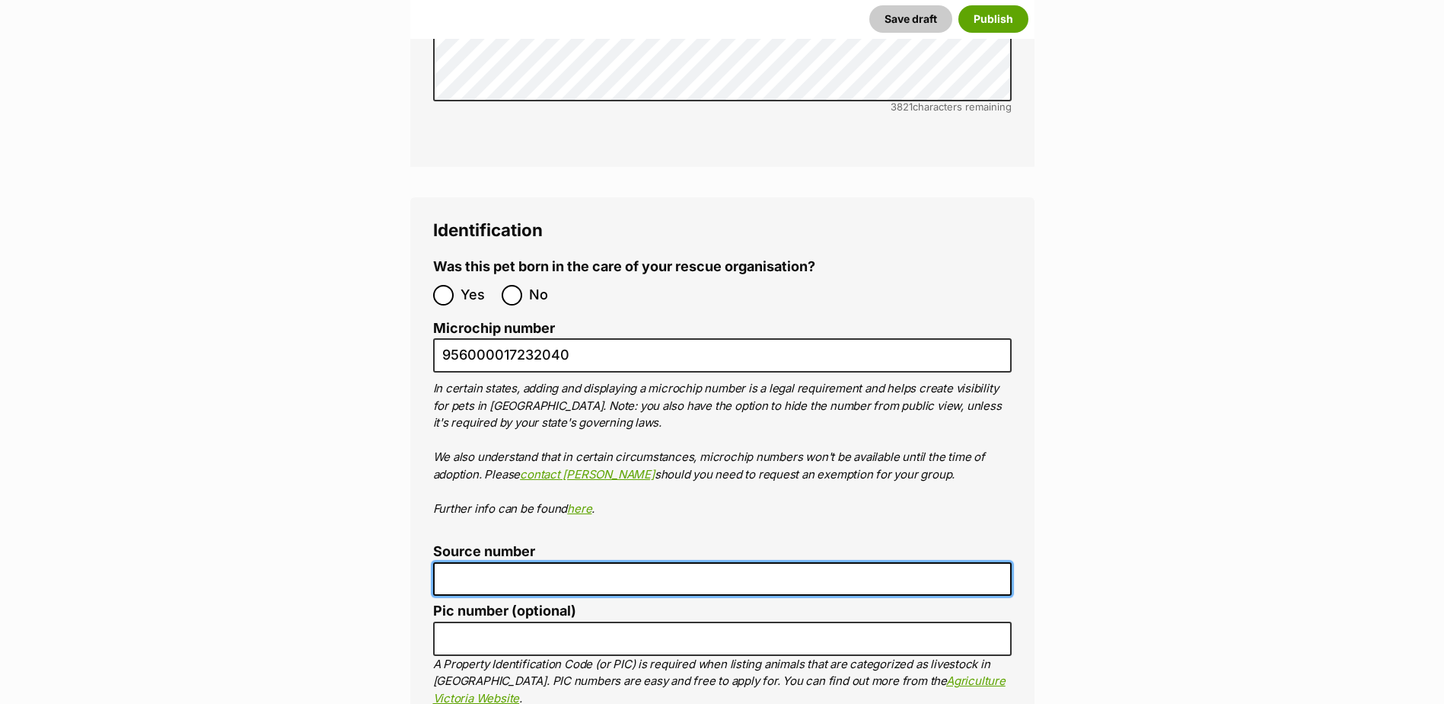
click at [490, 562] on input "Source number" at bounding box center [722, 579] width 579 height 34
paste input "Br100702"
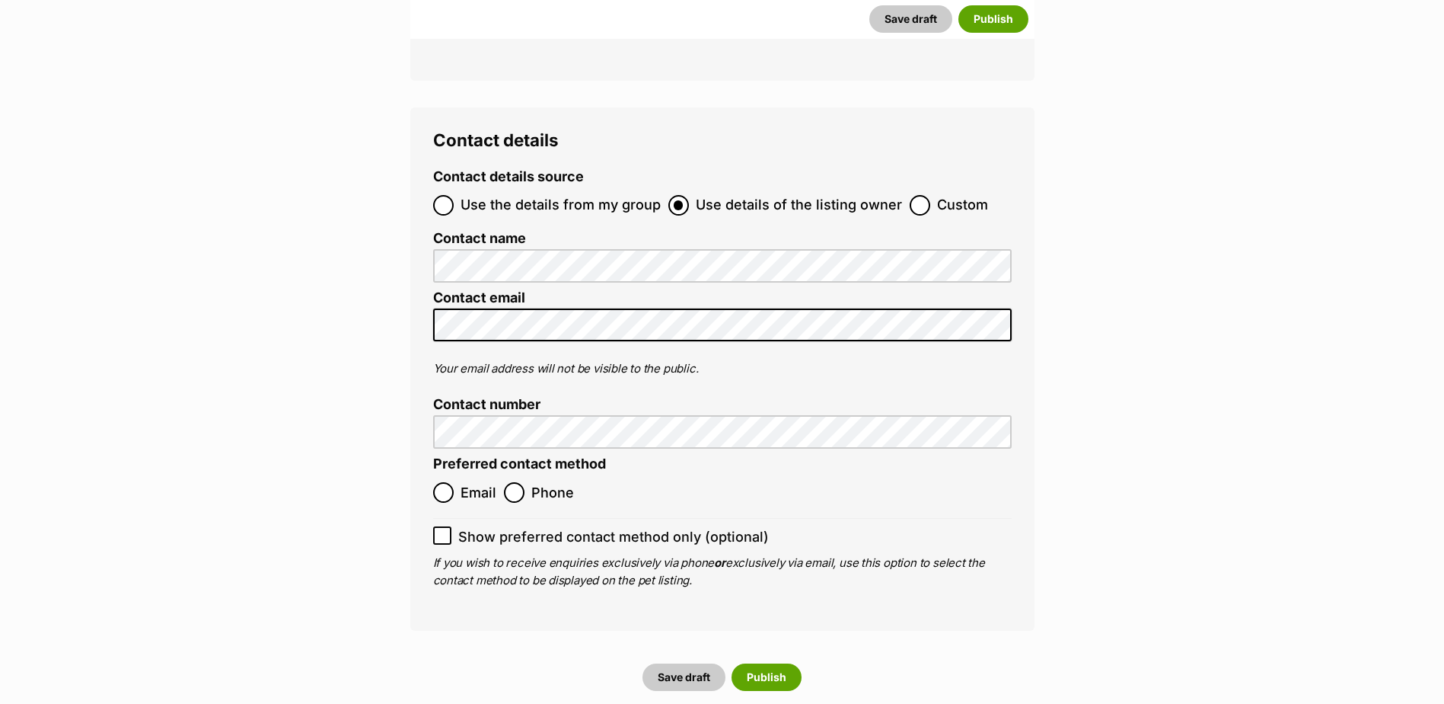
scroll to position [5701, 0]
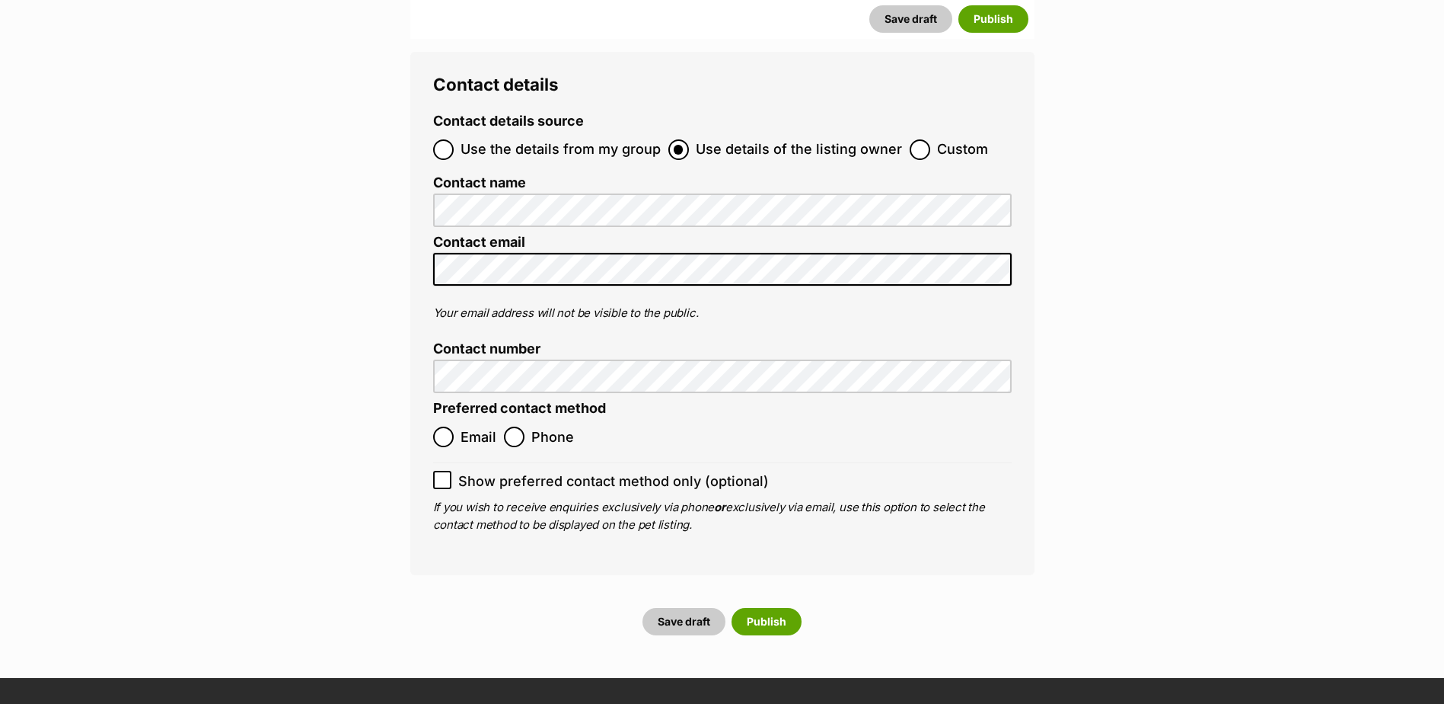
type input "Br100702"
click at [442, 426] on input "Email" at bounding box center [443, 436] width 21 height 21
radio input "true"
click at [761, 608] on button "Publish" at bounding box center [767, 621] width 70 height 27
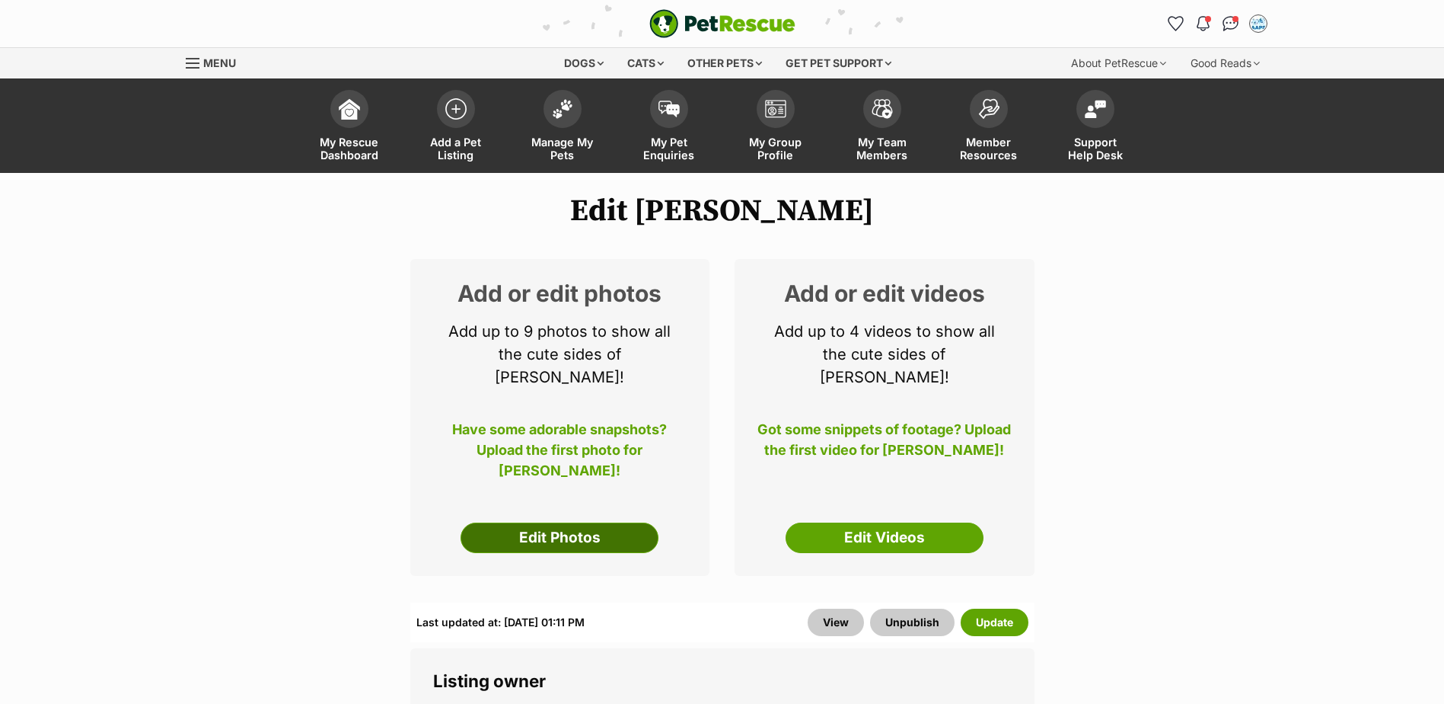
click at [564, 522] on link "Edit Photos" at bounding box center [560, 537] width 198 height 30
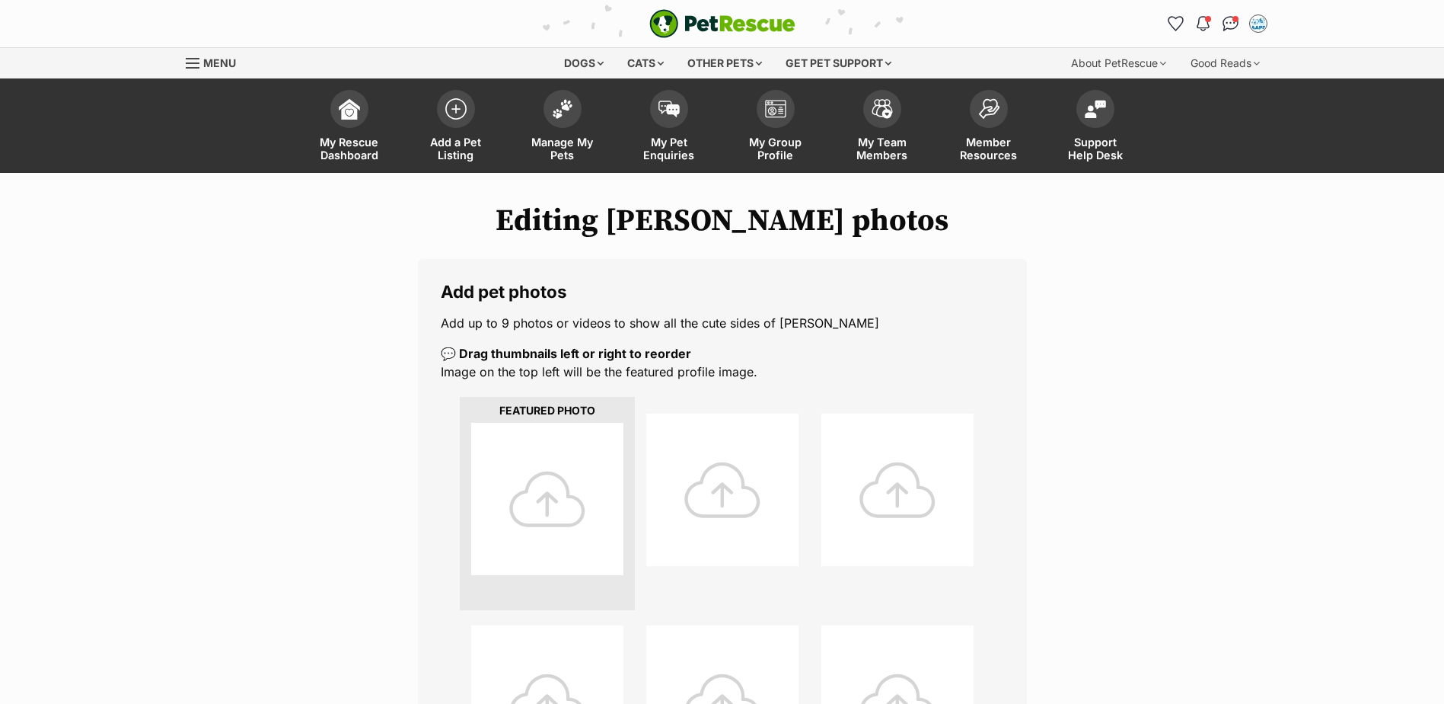
click at [551, 498] on div at bounding box center [547, 499] width 152 height 152
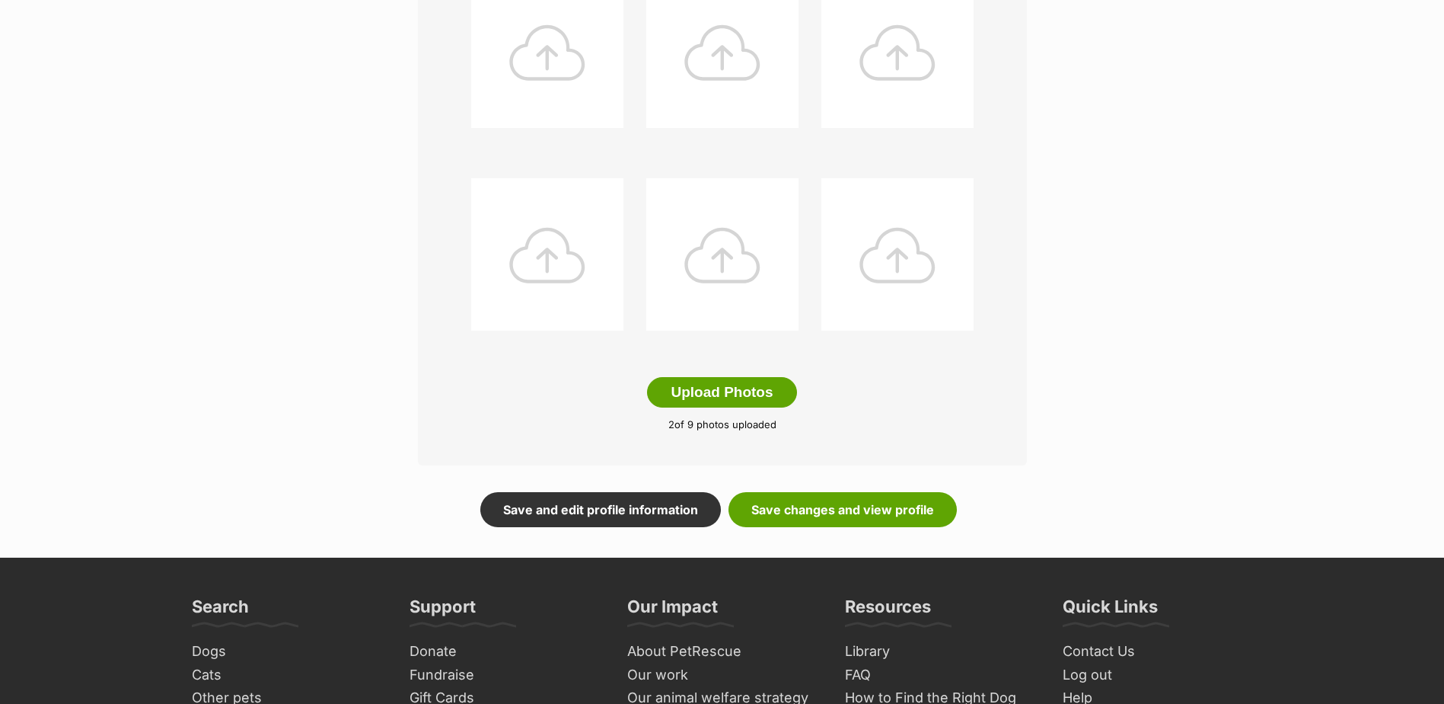
scroll to position [761, 0]
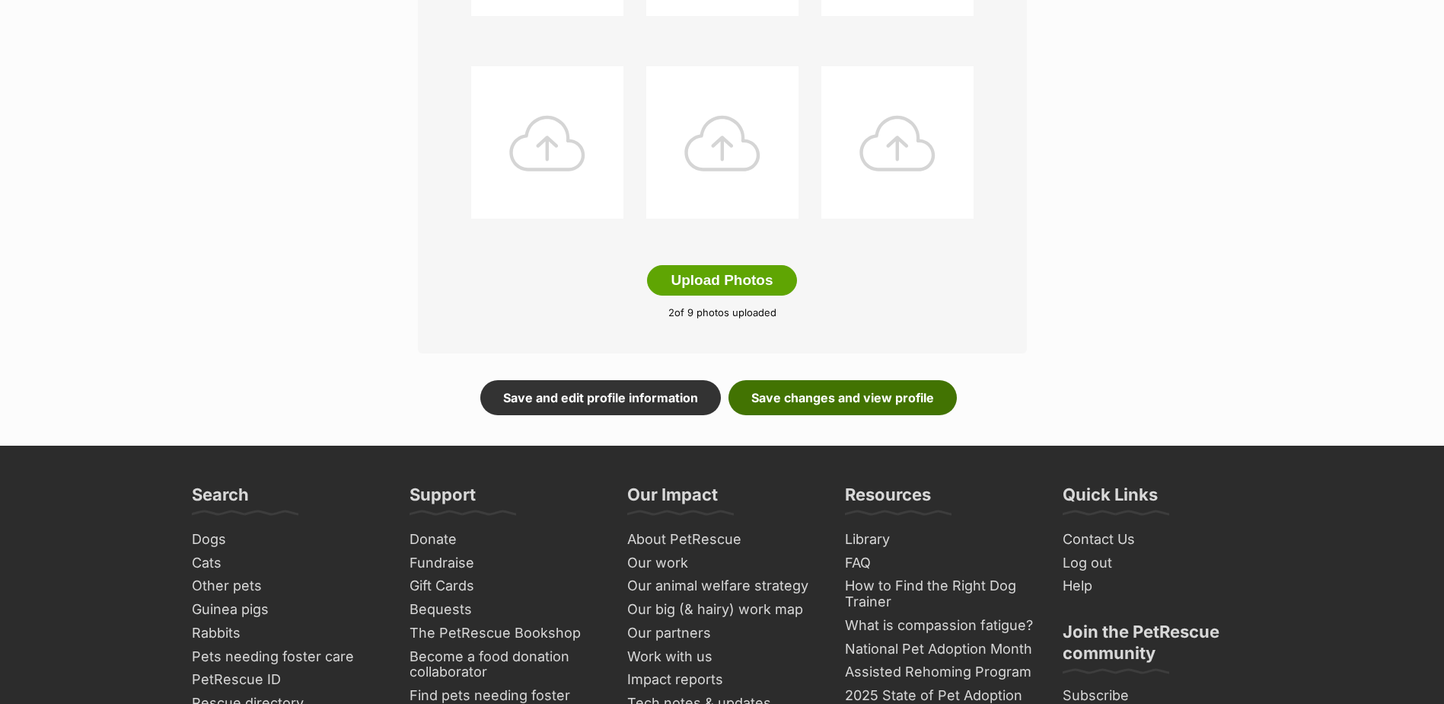
click at [889, 392] on link "Save changes and view profile" at bounding box center [843, 397] width 228 height 35
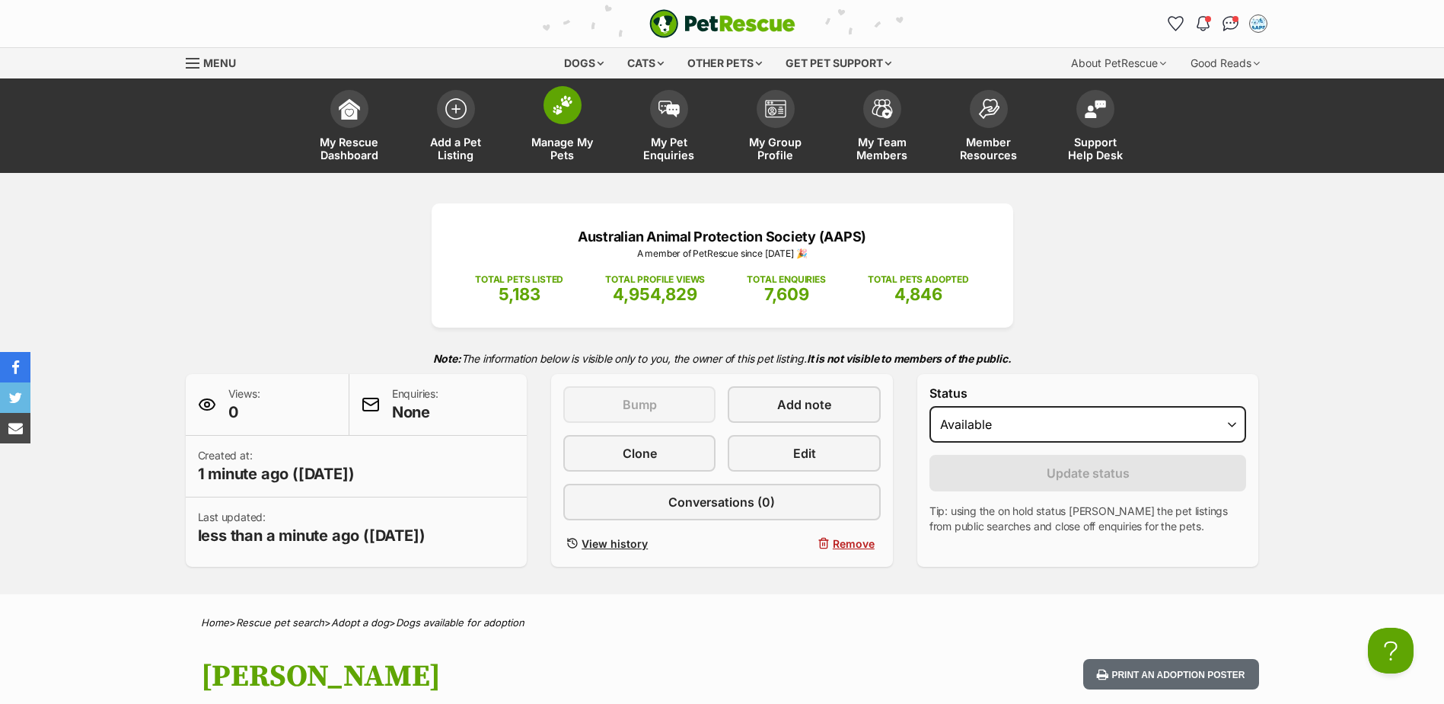
click at [563, 102] on img at bounding box center [562, 105] width 21 height 20
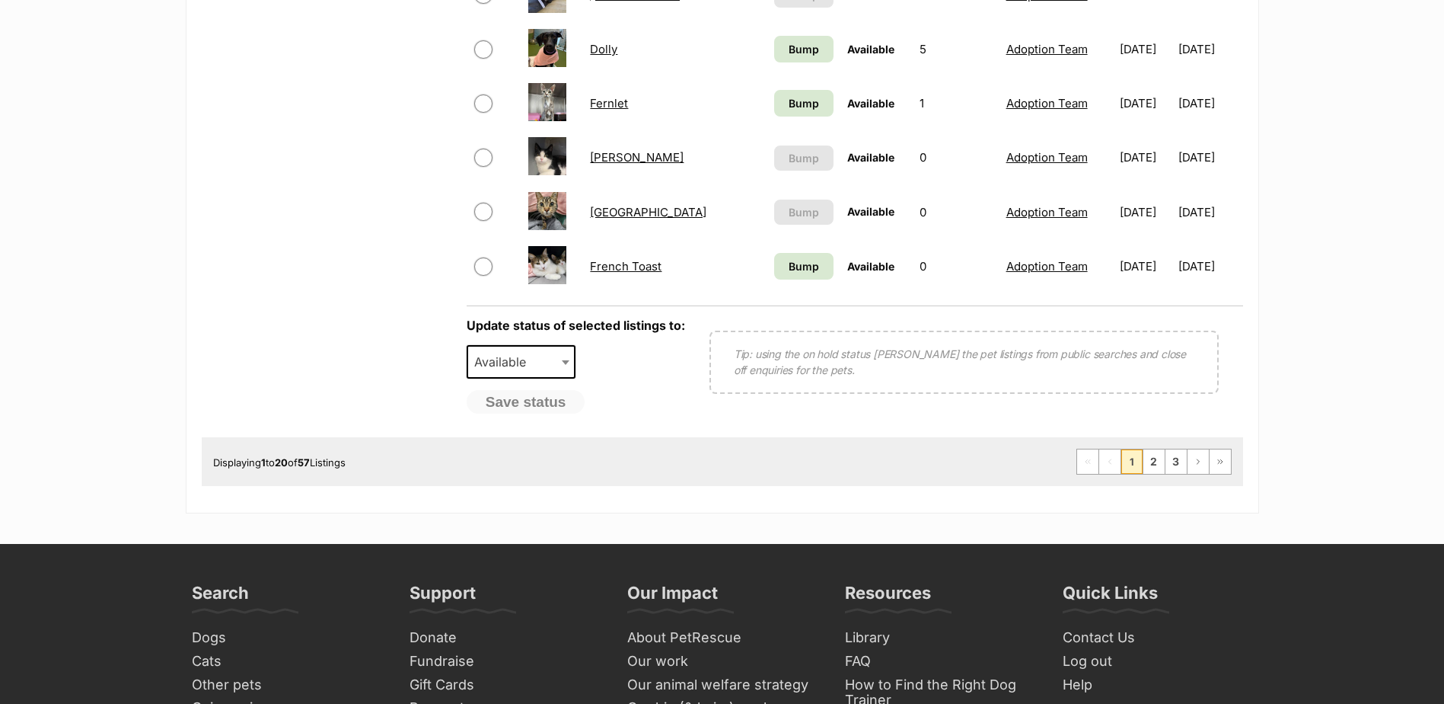
scroll to position [1218, 0]
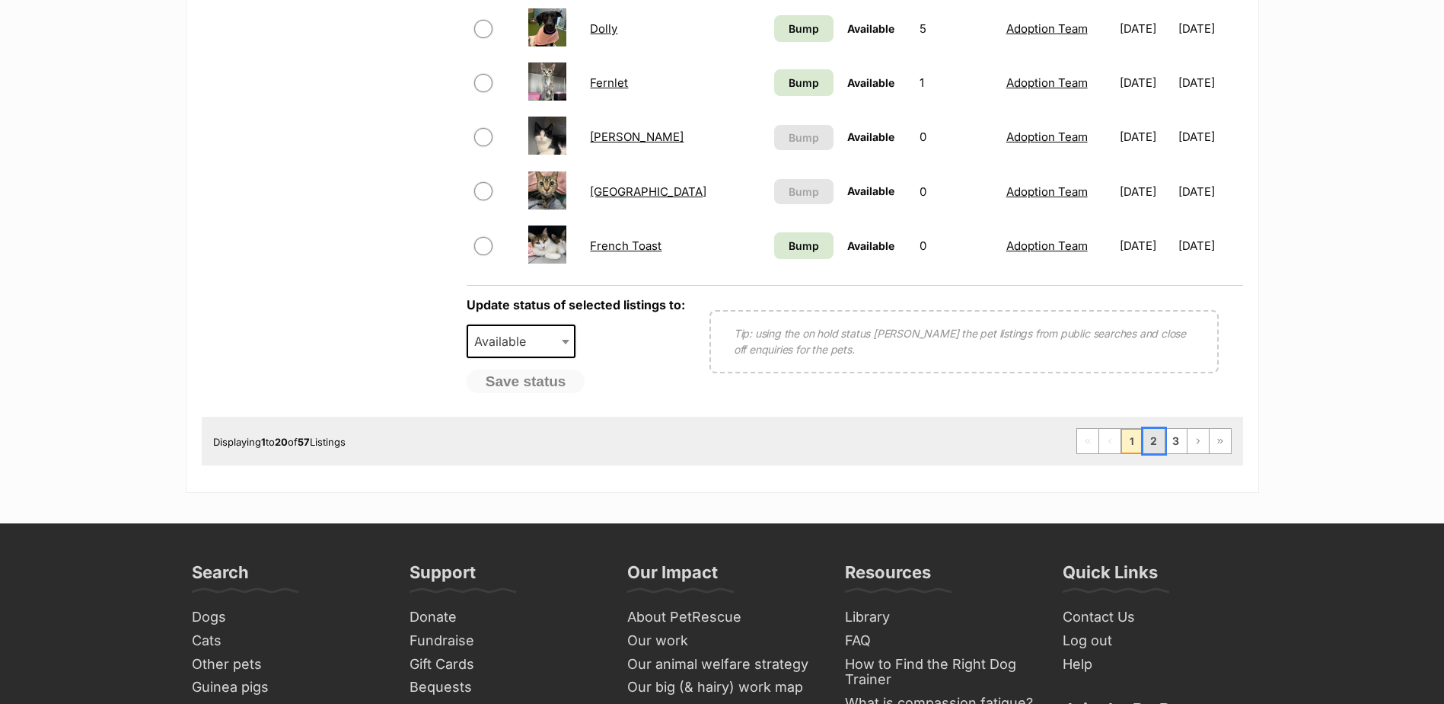
click at [1153, 442] on link "2" at bounding box center [1154, 441] width 21 height 24
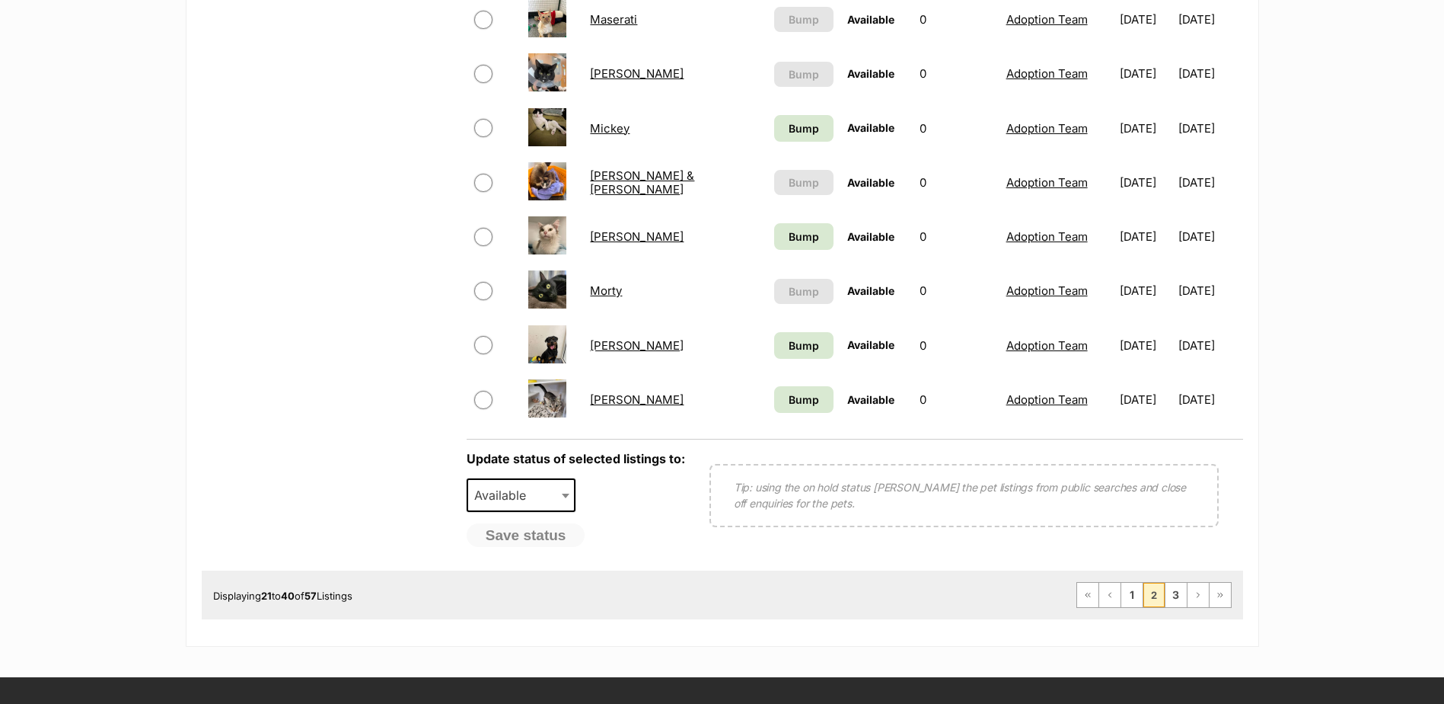
scroll to position [1066, 0]
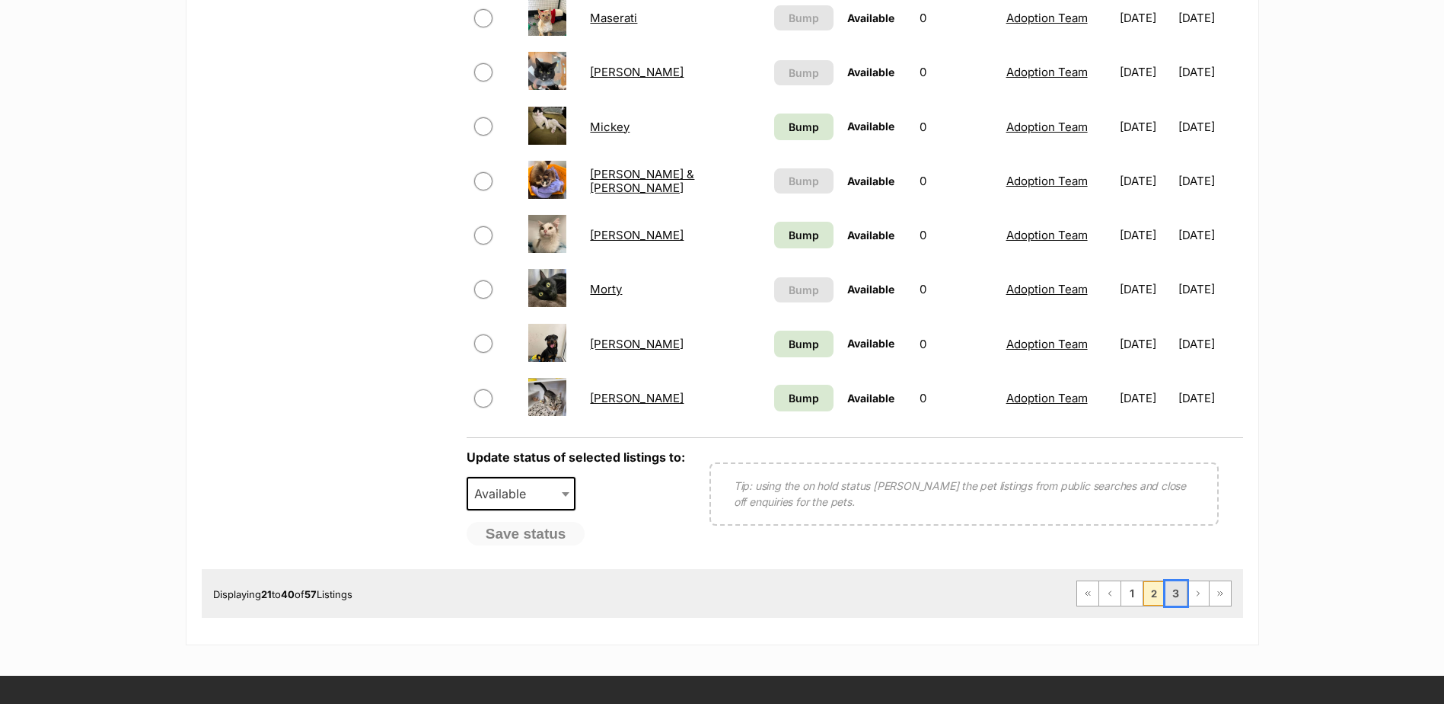
click at [1174, 593] on link "3" at bounding box center [1176, 593] width 21 height 24
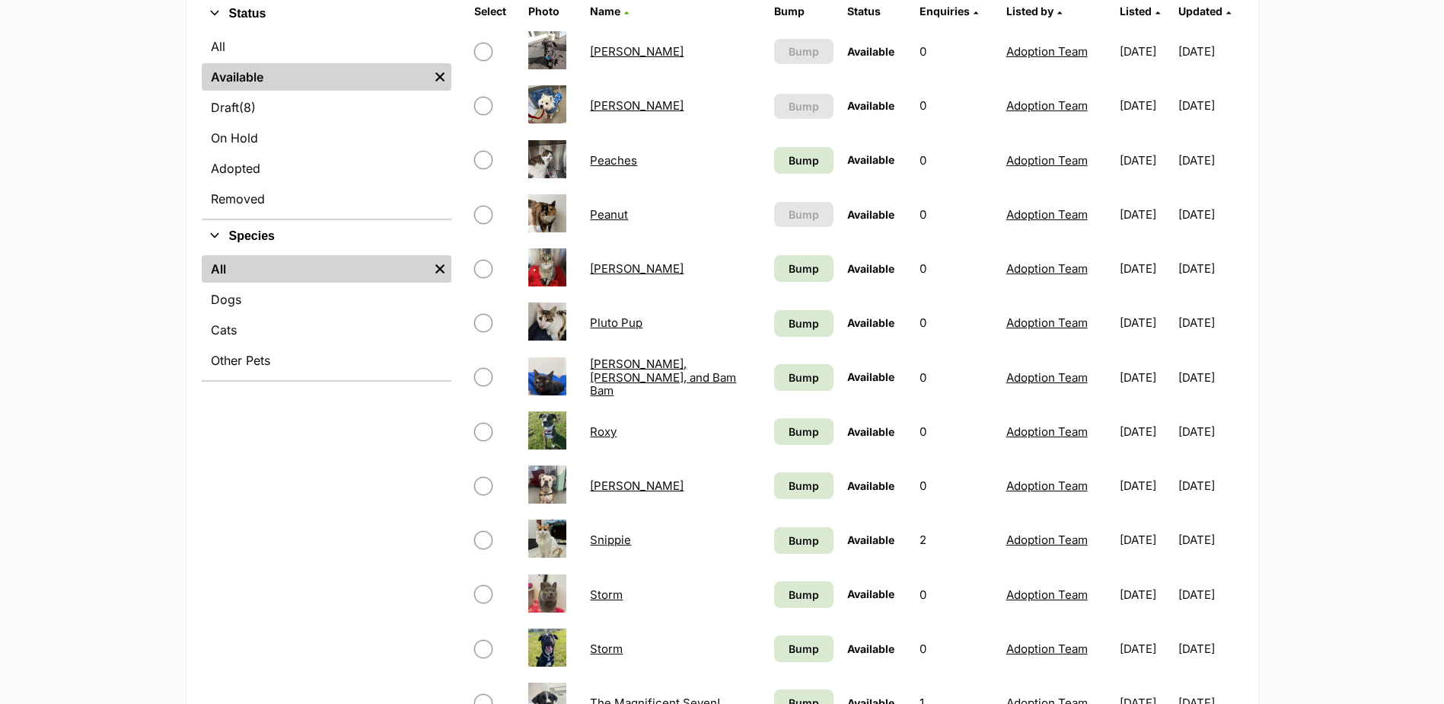
scroll to position [381, 0]
click at [614, 159] on link "Peaches" at bounding box center [613, 161] width 47 height 14
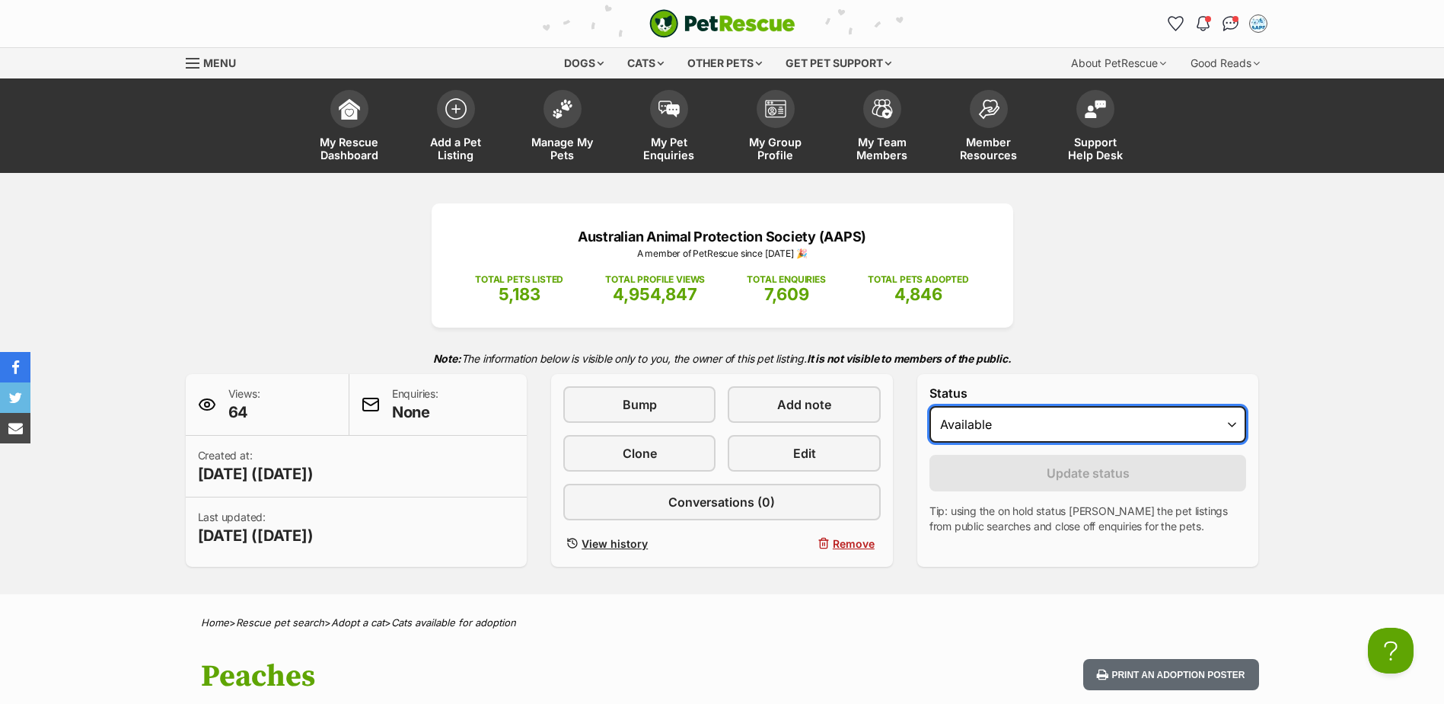
click at [1230, 426] on select "Draft Available On hold Adopted" at bounding box center [1089, 424] width 318 height 37
select select "rehomed"
click at [930, 406] on select "Draft Available On hold Adopted" at bounding box center [1089, 424] width 318 height 37
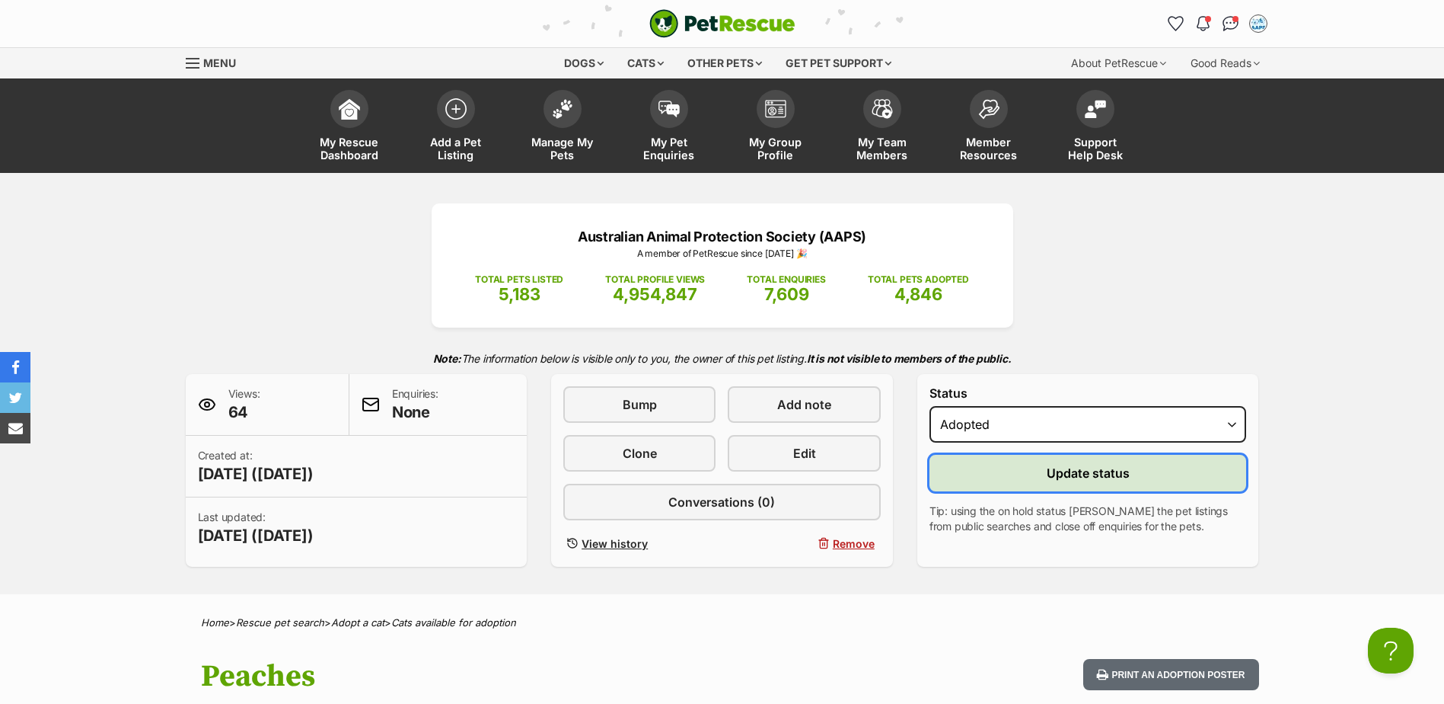
click at [1093, 471] on span "Update status" at bounding box center [1088, 473] width 83 height 18
